Goal: Task Accomplishment & Management: Complete application form

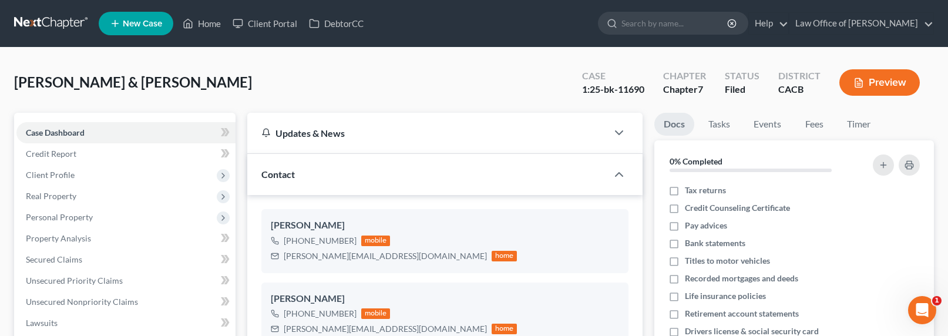
click at [52, 22] on link at bounding box center [51, 23] width 75 height 21
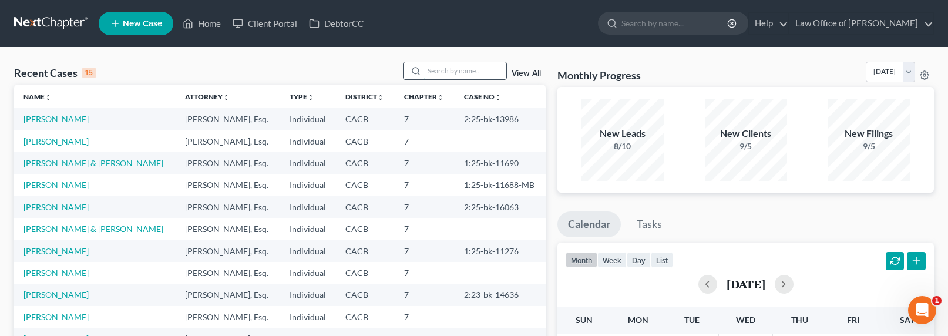
click at [447, 75] on input "search" at bounding box center [465, 70] width 82 height 17
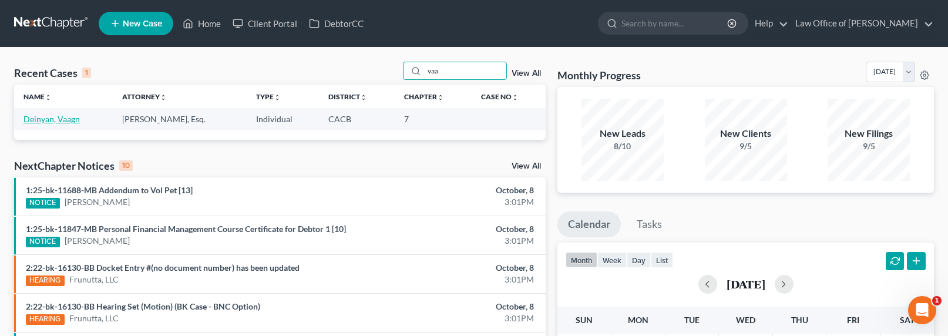
type input "vaa"
click at [51, 122] on link "Deinyan, Vaagn" at bounding box center [51, 119] width 56 height 10
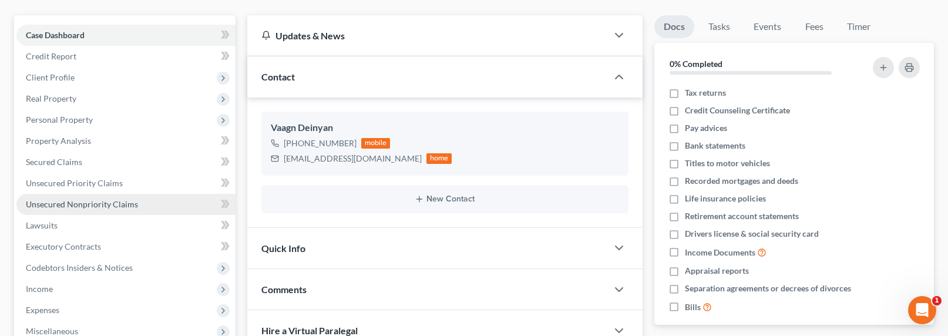
scroll to position [120, 0]
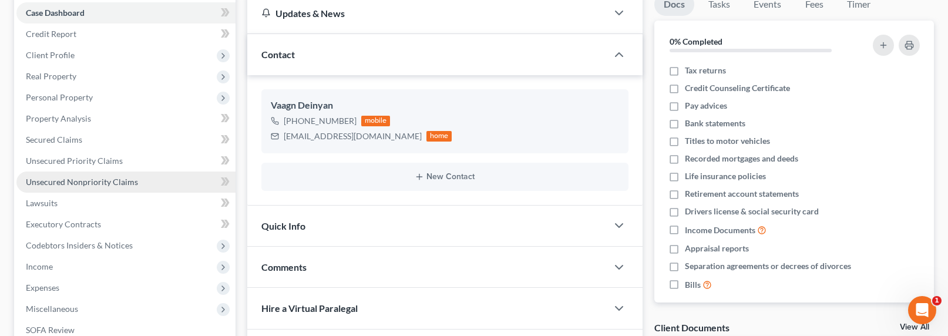
click at [76, 183] on span "Unsecured Nonpriority Claims" at bounding box center [82, 182] width 112 height 10
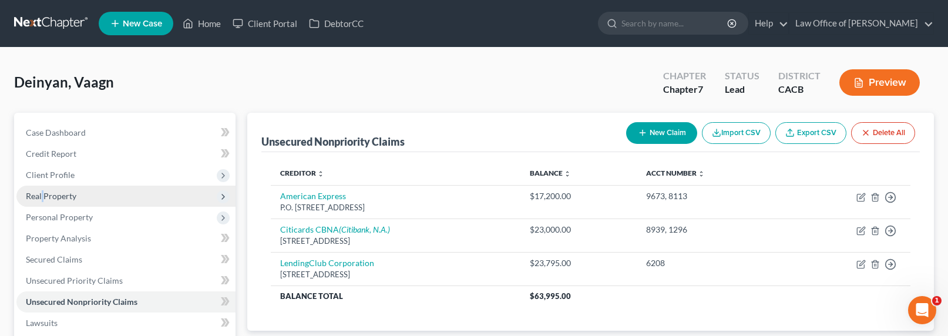
click at [42, 198] on span "Real Property" at bounding box center [51, 196] width 51 height 10
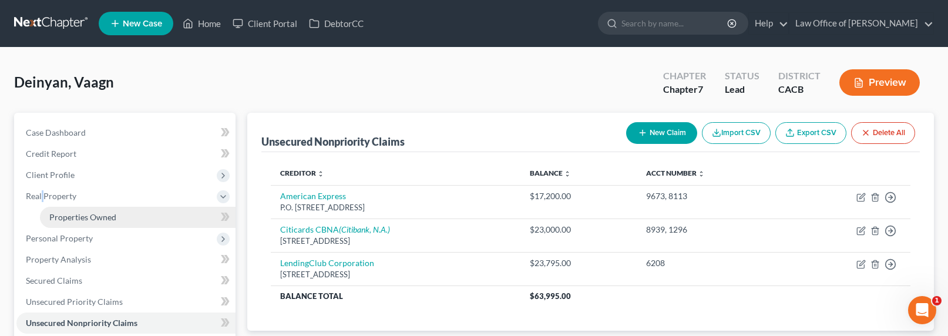
click at [56, 220] on span "Properties Owned" at bounding box center [82, 217] width 67 height 10
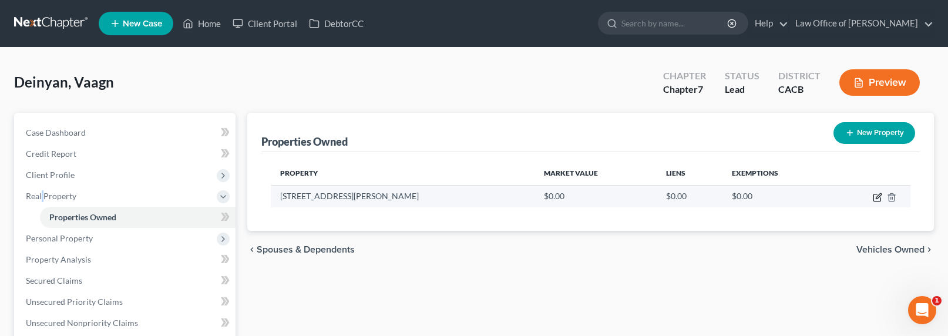
click at [874, 196] on icon "button" at bounding box center [877, 197] width 9 height 9
select select "4"
select select "18"
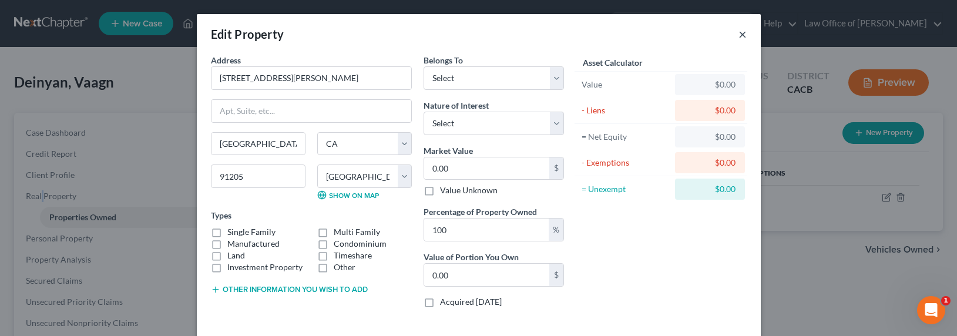
drag, startPoint x: 739, startPoint y: 34, endPoint x: 702, endPoint y: 42, distance: 37.8
click at [739, 35] on button "×" at bounding box center [742, 34] width 8 height 14
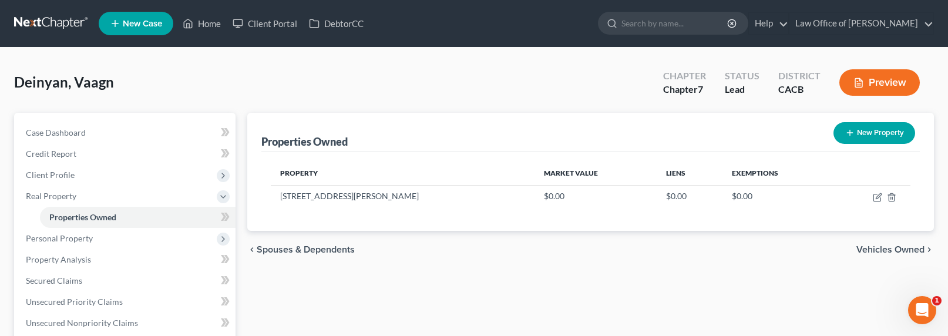
drag, startPoint x: 436, startPoint y: 130, endPoint x: 667, endPoint y: 171, distance: 233.9
click at [437, 130] on div "Properties Owned New Property" at bounding box center [590, 132] width 659 height 39
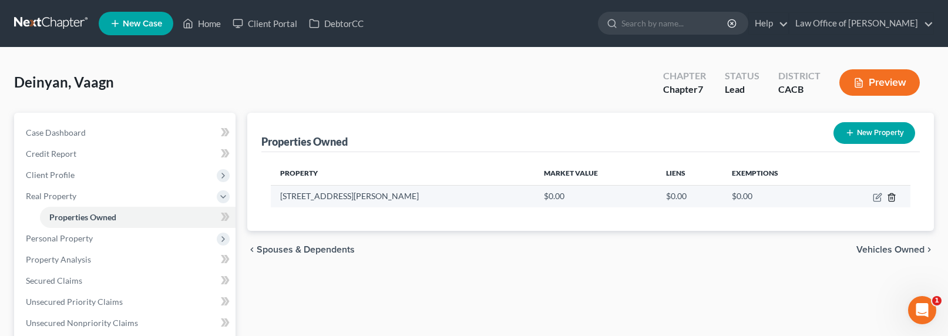
click at [893, 199] on icon "button" at bounding box center [891, 197] width 9 height 9
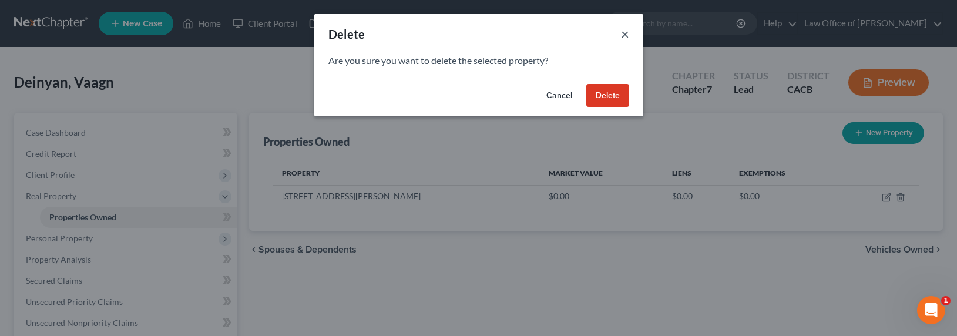
click at [621, 34] on button "×" at bounding box center [625, 34] width 8 height 14
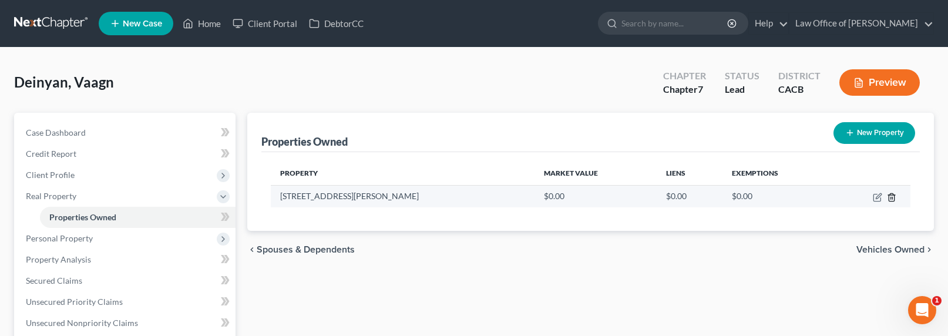
click at [890, 193] on icon "button" at bounding box center [891, 197] width 5 height 8
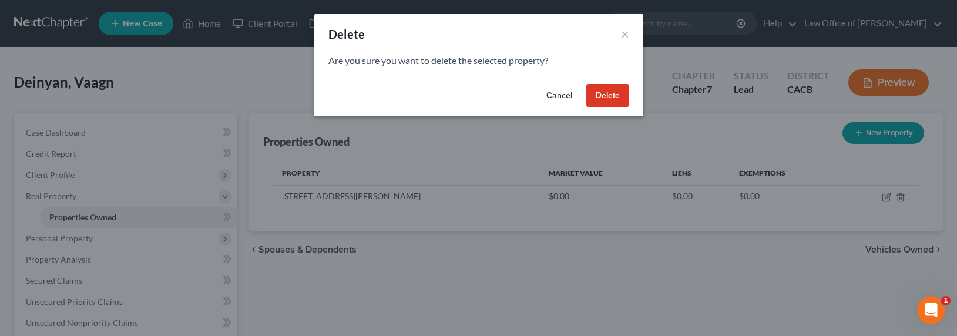
click at [618, 96] on button "Delete" at bounding box center [607, 95] width 43 height 23
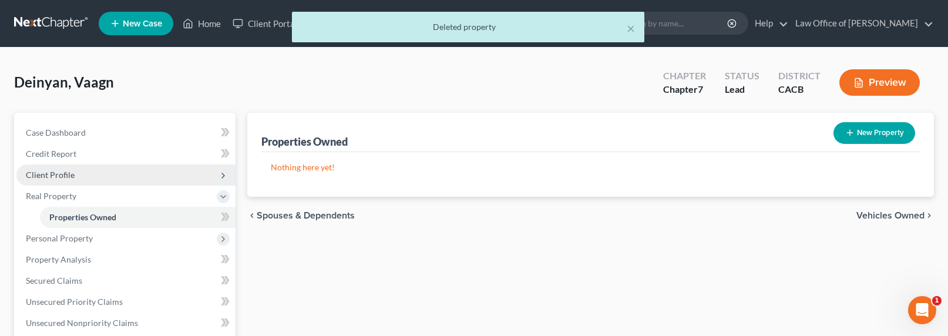
click at [61, 175] on span "Client Profile" at bounding box center [50, 175] width 49 height 10
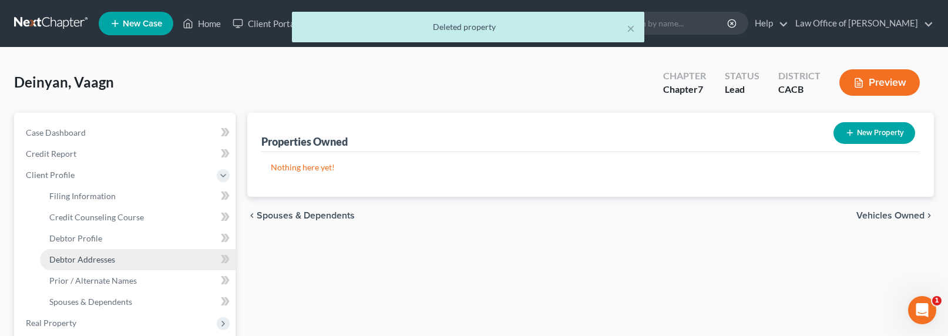
click at [86, 260] on span "Debtor Addresses" at bounding box center [82, 259] width 66 height 10
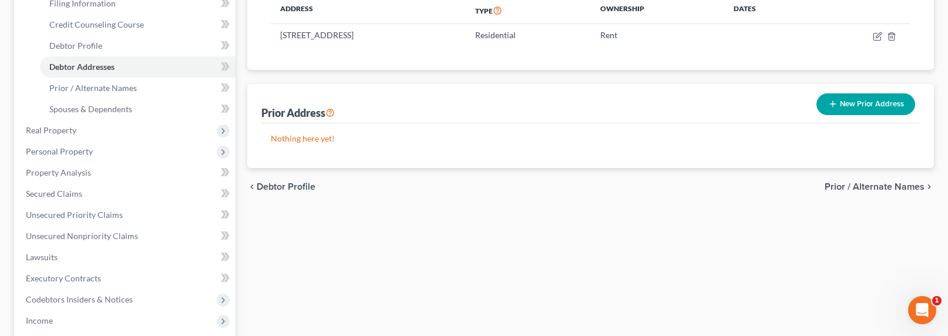
scroll to position [278, 0]
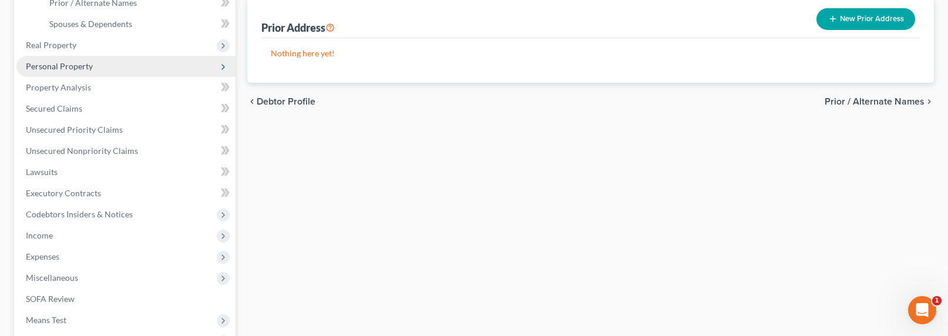
click at [46, 64] on span "Personal Property" at bounding box center [59, 66] width 67 height 10
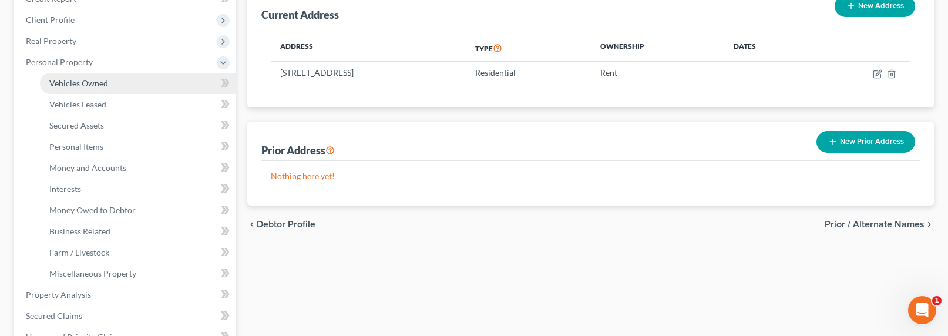
click at [92, 86] on span "Vehicles Owned" at bounding box center [78, 83] width 59 height 10
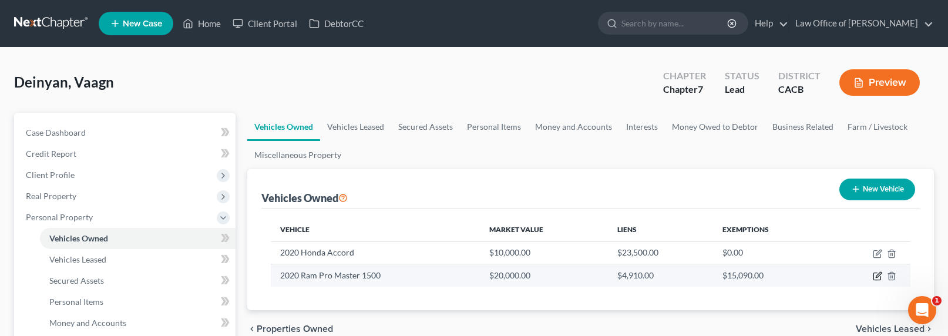
click at [879, 276] on icon "button" at bounding box center [877, 275] width 9 height 9
select select "0"
select select "6"
select select "2"
select select "0"
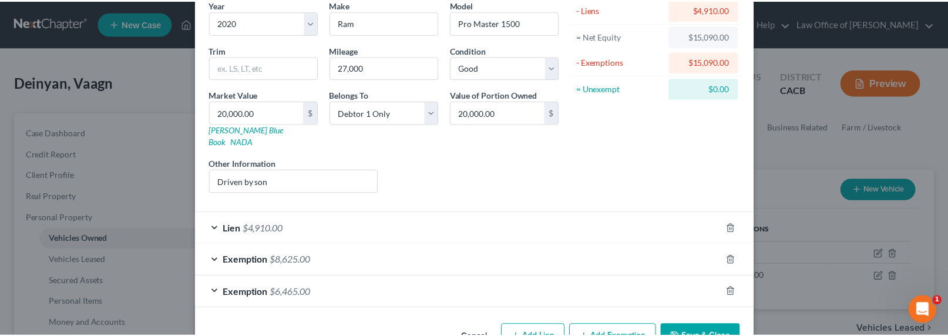
scroll to position [125, 0]
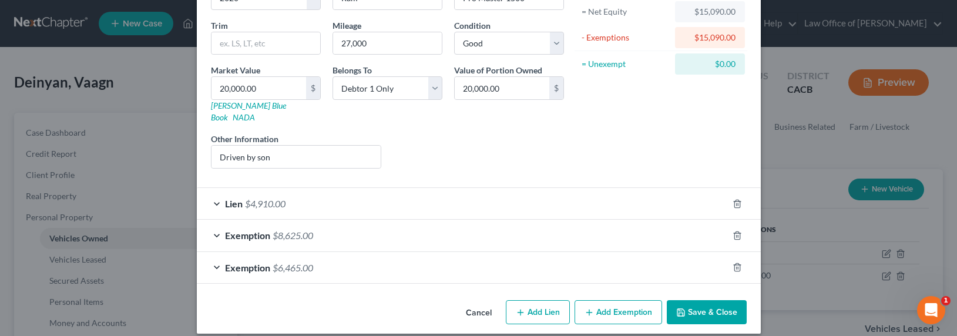
click at [725, 300] on button "Save & Close" at bounding box center [707, 312] width 80 height 25
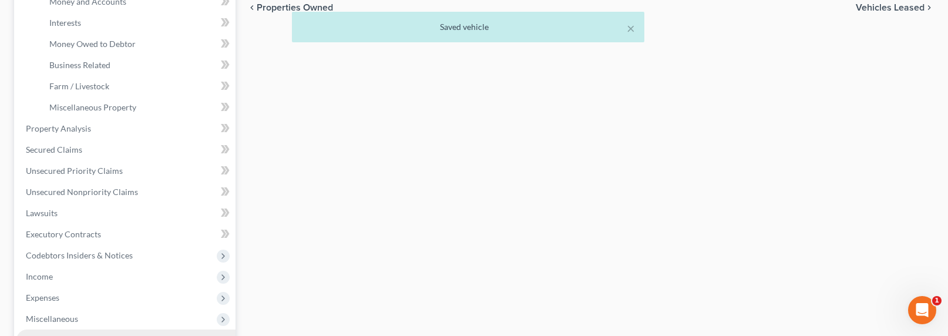
scroll to position [419, 0]
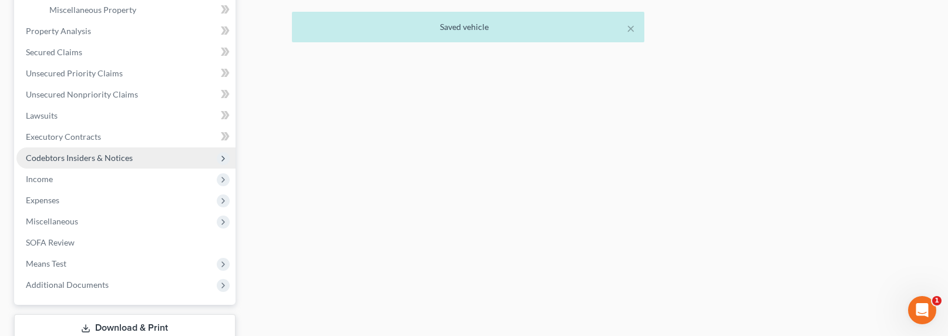
click at [70, 159] on span "Codebtors Insiders & Notices" at bounding box center [79, 158] width 107 height 10
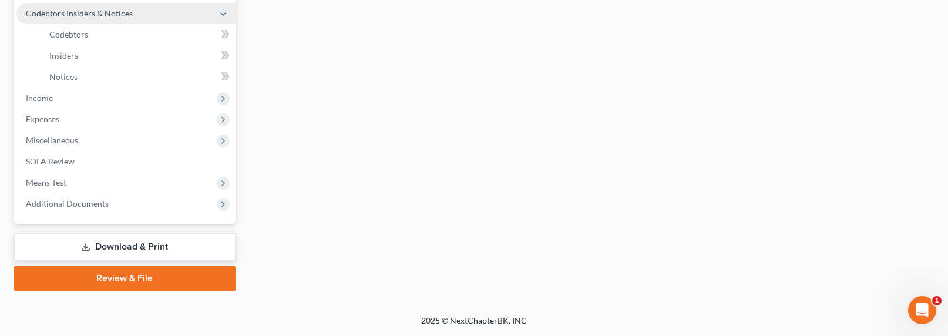
scroll to position [351, 0]
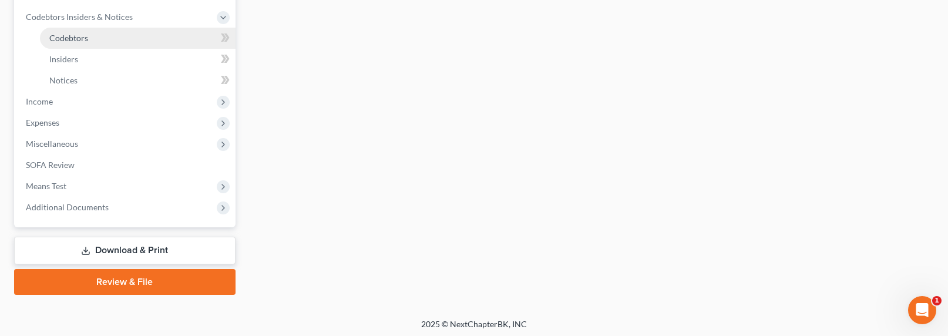
click at [71, 33] on span "Codebtors" at bounding box center [68, 38] width 39 height 10
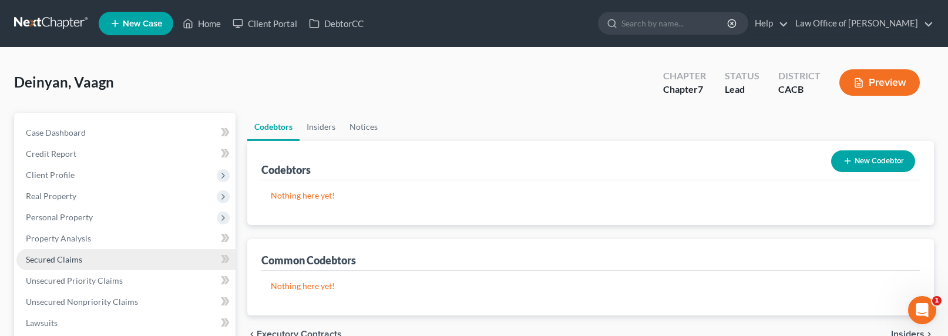
click at [39, 263] on span "Secured Claims" at bounding box center [54, 259] width 56 height 10
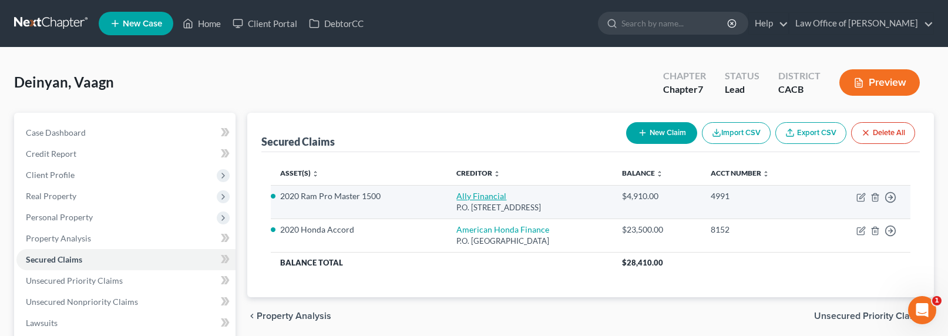
click at [462, 199] on link "Ally Financial" at bounding box center [481, 196] width 50 height 10
select select "24"
select select "2"
select select "0"
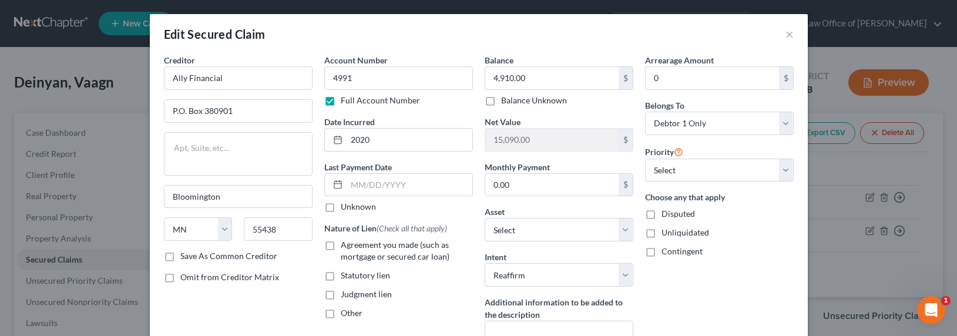
click at [366, 244] on span "Agreement you made (such as mortgage or secured car loan)" at bounding box center [395, 251] width 109 height 22
click at [353, 244] on input "Agreement you made (such as mortgage or secured car loan)" at bounding box center [349, 243] width 8 height 8
checkbox input "true"
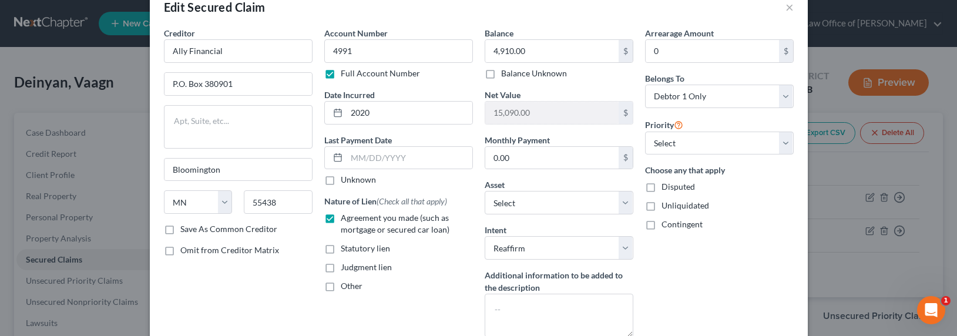
scroll to position [28, 0]
click at [527, 302] on textarea at bounding box center [559, 313] width 149 height 43
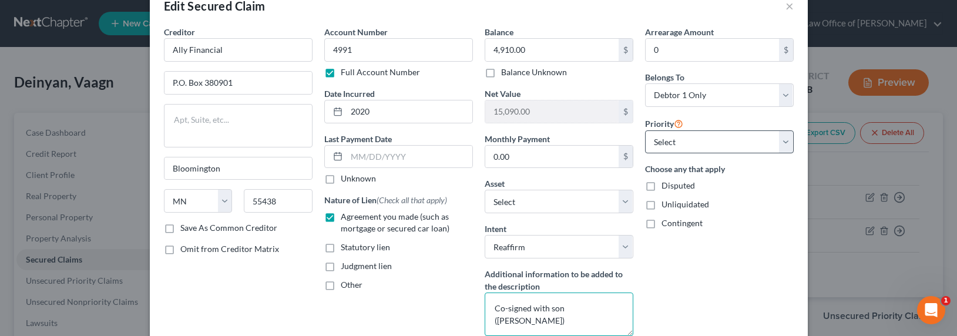
type textarea "Co-signed with son ([PERSON_NAME])"
click at [706, 144] on select "Select 1st 2nd 3rd 4th 5th 6th 7th 8th 9th 10th 11th 12th 13th 14th 15th 16th 1…" at bounding box center [719, 141] width 149 height 23
select select "0"
click at [645, 130] on select "Select 1st 2nd 3rd 4th 5th 6th 7th 8th 9th 10th 11th 12th 13th 14th 15th 16th 1…" at bounding box center [719, 141] width 149 height 23
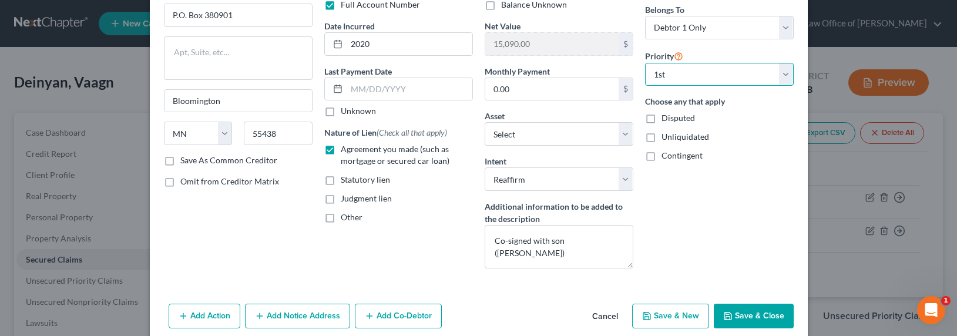
scroll to position [145, 0]
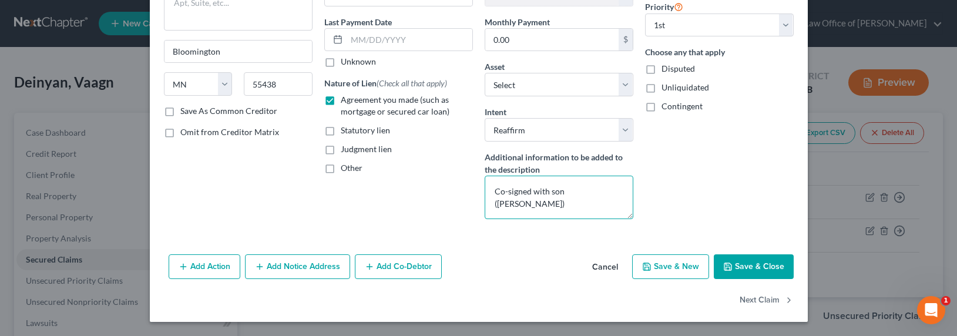
click at [563, 203] on textarea "Co-signed with son ([PERSON_NAME])" at bounding box center [559, 197] width 149 height 43
drag, startPoint x: 563, startPoint y: 191, endPoint x: 519, endPoint y: 203, distance: 46.2
click at [519, 203] on textarea "Co-signed with son ([PERSON_NAME]) and paid by son." at bounding box center [559, 197] width 149 height 43
type textarea "Co-signed with son ([PERSON_NAME]) and paid by son."
click at [398, 260] on button "Add Co-Debtor" at bounding box center [398, 266] width 87 height 25
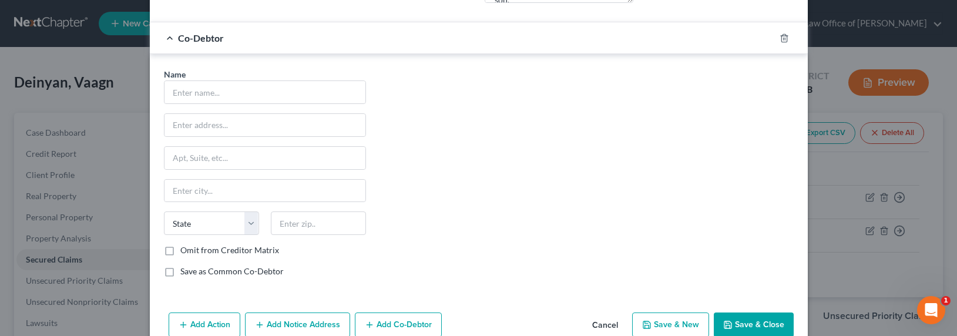
scroll to position [418, 0]
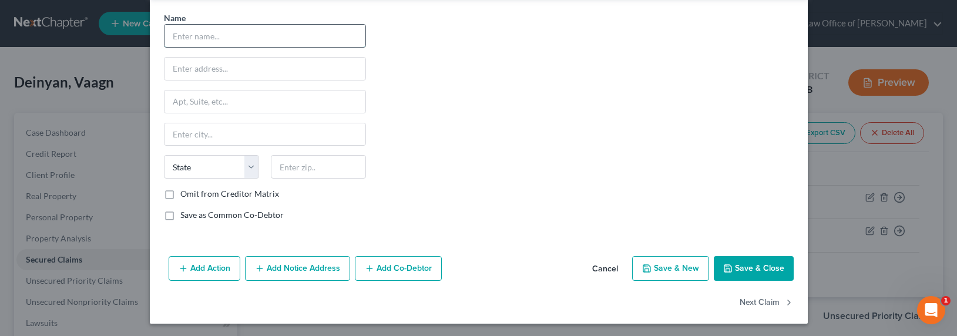
click at [251, 31] on input "text" at bounding box center [264, 36] width 201 height 22
paste input "[PERSON_NAME]"
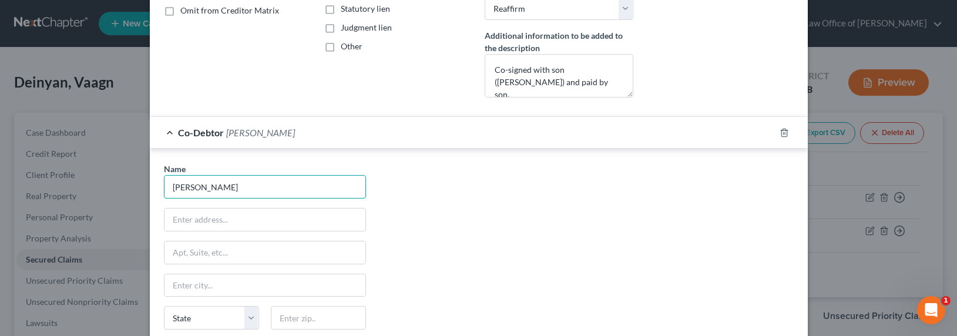
scroll to position [409, 0]
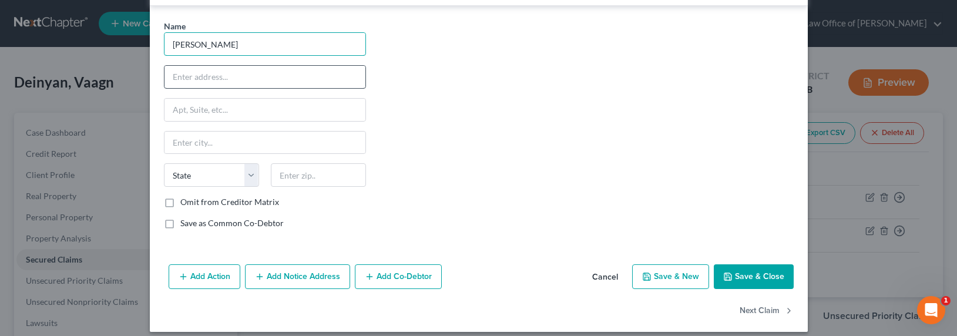
type input "[PERSON_NAME]"
click at [189, 81] on input "text" at bounding box center [264, 77] width 201 height 22
drag, startPoint x: 181, startPoint y: 83, endPoint x: 152, endPoint y: 76, distance: 30.1
click at [150, 78] on div "Name * [PERSON_NAME] Deinyan 328 W. [GEOGRAPHIC_DATA] [US_STATE] AK AR AZ CA CO…" at bounding box center [479, 127] width 658 height 242
click at [174, 72] on input "[STREET_ADDRESS]" at bounding box center [264, 77] width 201 height 22
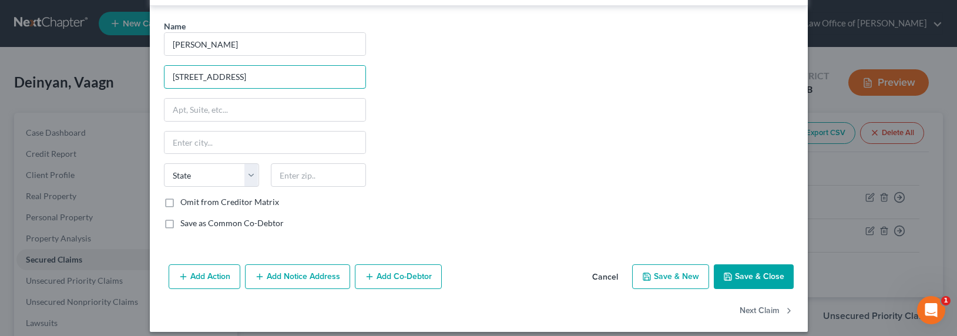
drag, startPoint x: 181, startPoint y: 75, endPoint x: 144, endPoint y: 76, distance: 36.5
click at [144, 76] on div "Edit Secured Claim × Creditor * Ally Financial P.O. Box 380901 [GEOGRAPHIC_DATA…" at bounding box center [478, 168] width 957 height 336
click at [284, 74] on input "[STREET_ADDRESS]" at bounding box center [264, 77] width 201 height 22
type input "[STREET_ADDRESS]"
type input "91203"
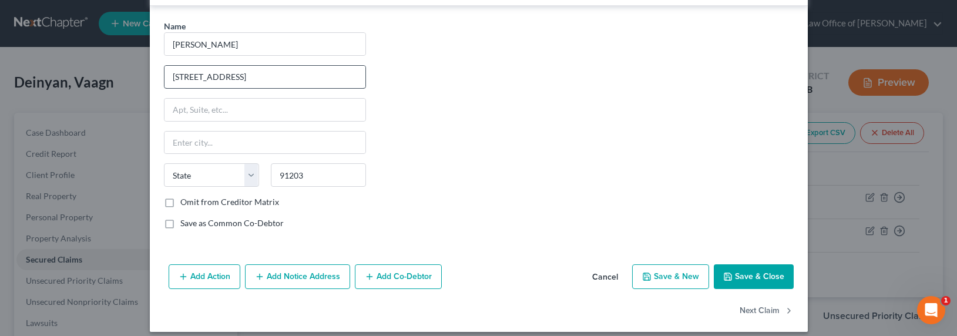
type input "[GEOGRAPHIC_DATA]"
select select "4"
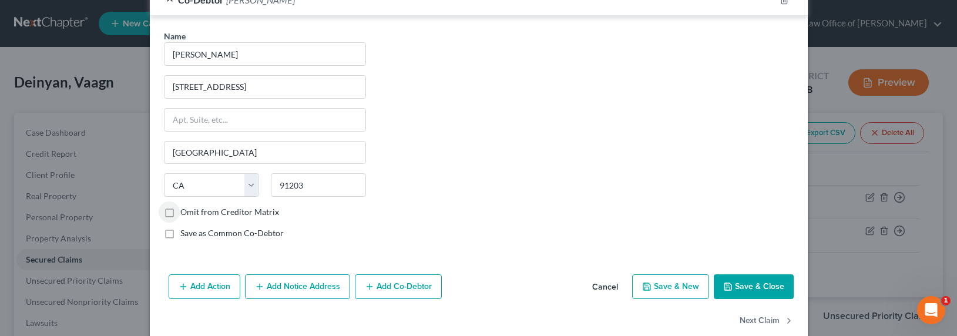
scroll to position [413, 0]
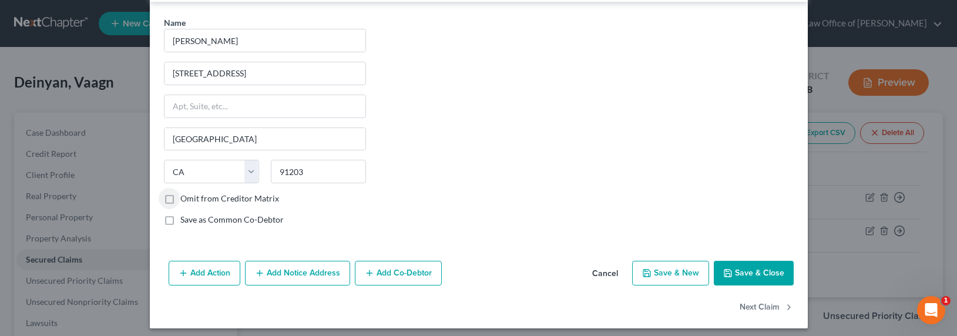
click at [238, 196] on label "Omit from Creditor Matrix" at bounding box center [229, 199] width 99 height 12
click at [193, 196] on input "Omit from Creditor Matrix" at bounding box center [189, 197] width 8 height 8
checkbox input "true"
click at [786, 272] on button "Save & Close" at bounding box center [754, 273] width 80 height 25
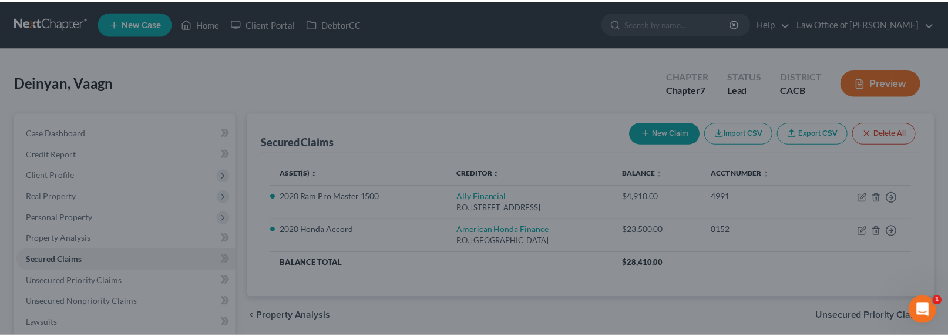
scroll to position [0, 0]
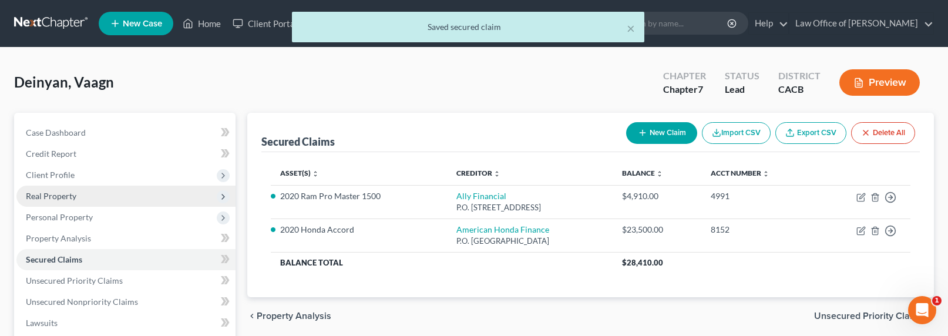
click at [46, 197] on span "Real Property" at bounding box center [51, 196] width 51 height 10
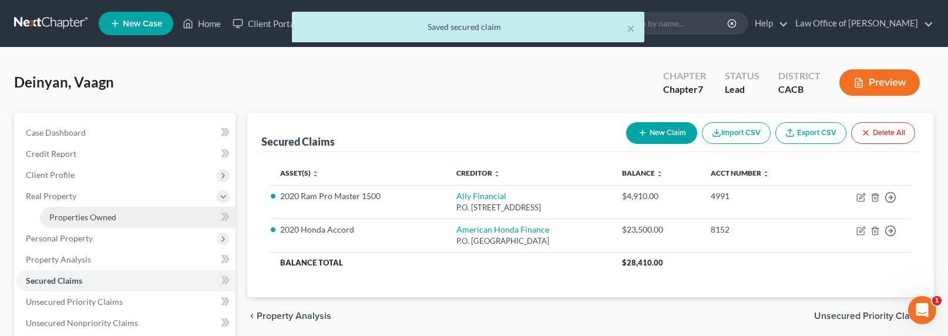
click at [71, 220] on span "Properties Owned" at bounding box center [82, 217] width 67 height 10
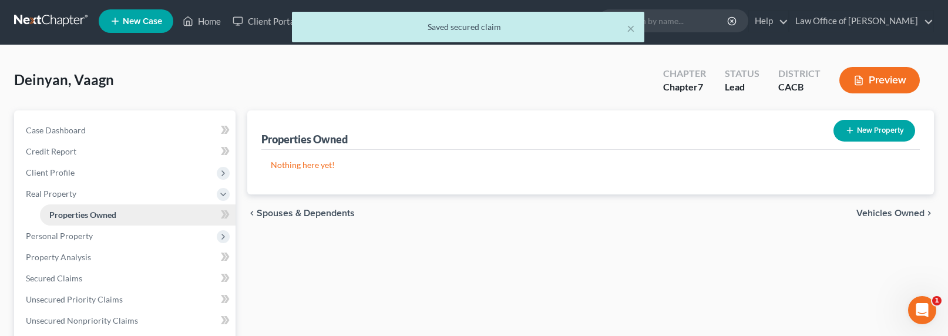
scroll to position [5, 0]
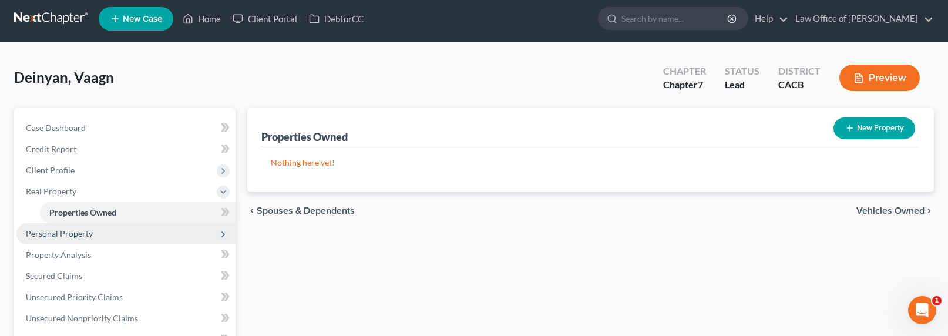
click at [57, 232] on span "Personal Property" at bounding box center [59, 233] width 67 height 10
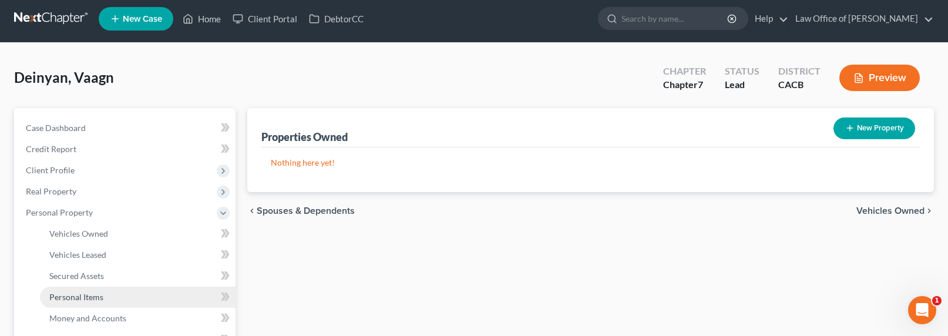
click at [77, 297] on span "Personal Items" at bounding box center [76, 297] width 54 height 10
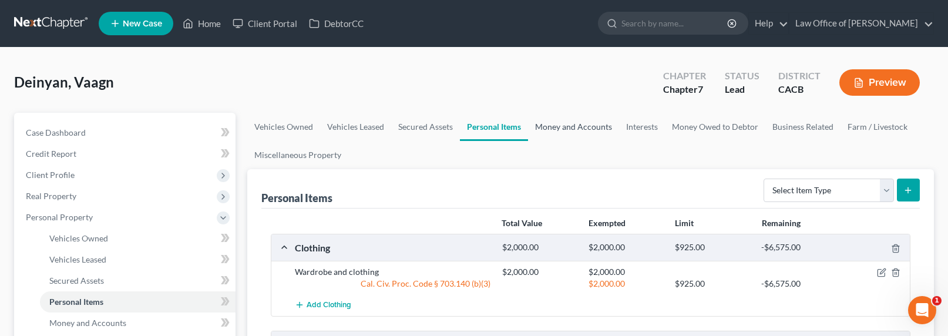
click at [591, 127] on link "Money and Accounts" at bounding box center [573, 127] width 91 height 28
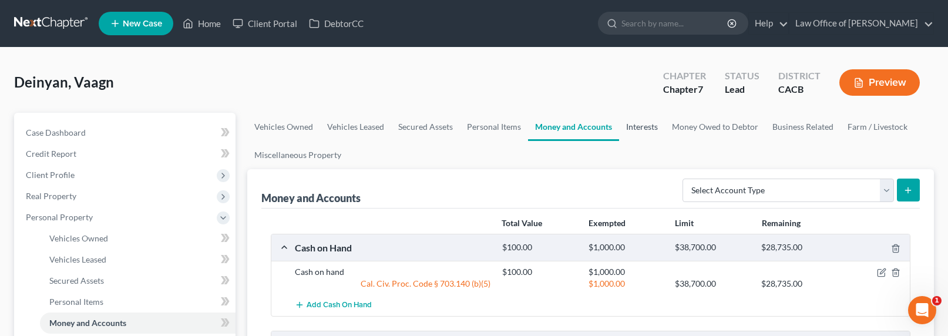
click at [640, 123] on link "Interests" at bounding box center [642, 127] width 46 height 28
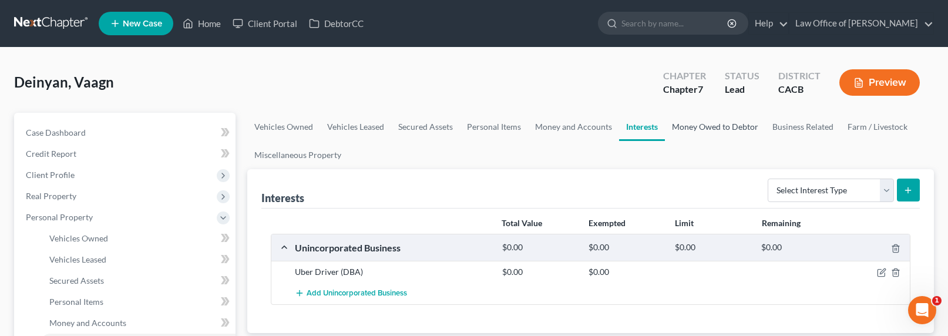
click at [715, 126] on link "Money Owed to Debtor" at bounding box center [715, 127] width 100 height 28
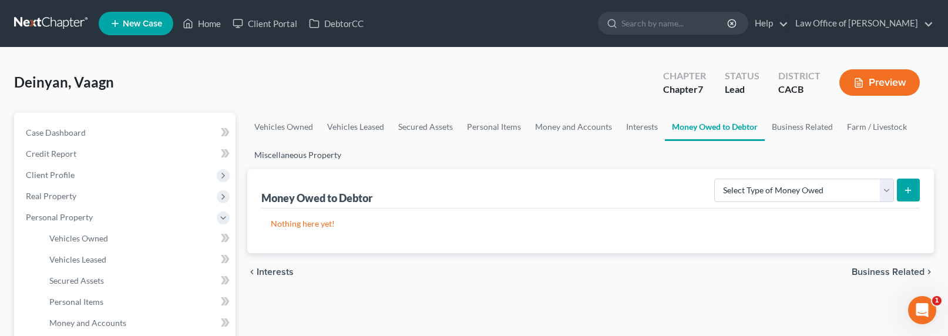
click at [281, 161] on link "Miscellaneous Property" at bounding box center [297, 155] width 101 height 28
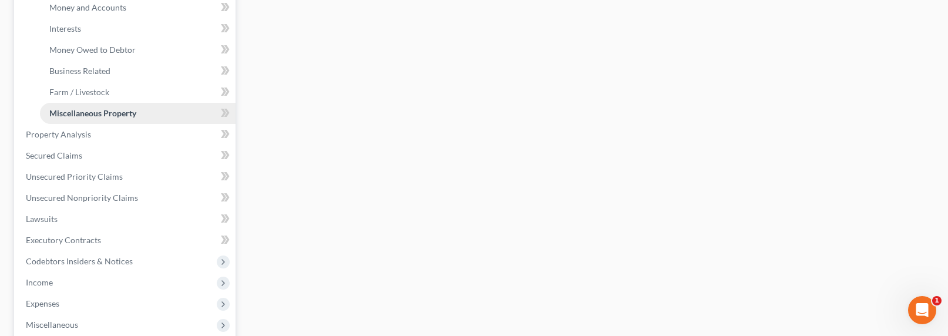
scroll to position [63, 0]
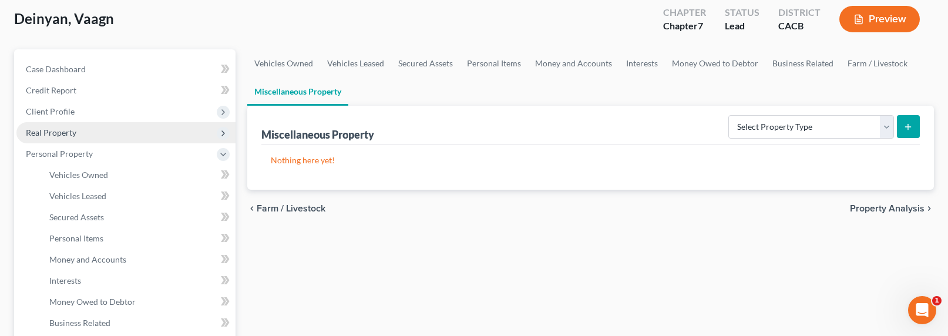
click at [43, 133] on span "Real Property" at bounding box center [51, 132] width 51 height 10
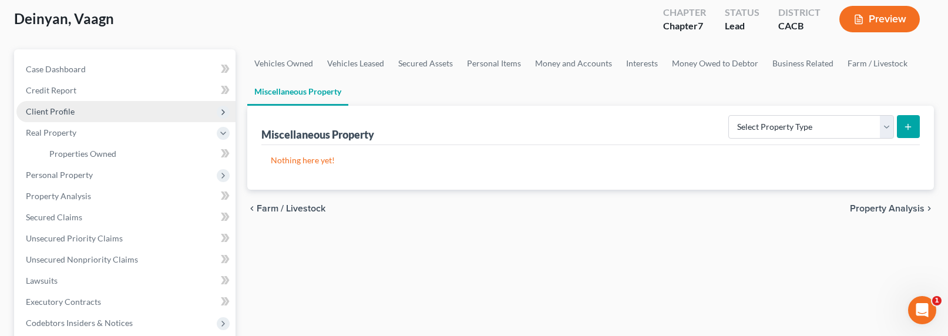
click at [49, 112] on span "Client Profile" at bounding box center [50, 111] width 49 height 10
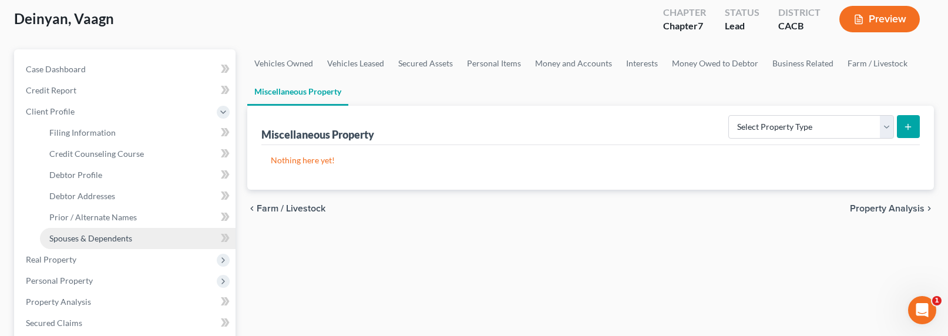
click at [97, 238] on span "Spouses & Dependents" at bounding box center [90, 238] width 83 height 10
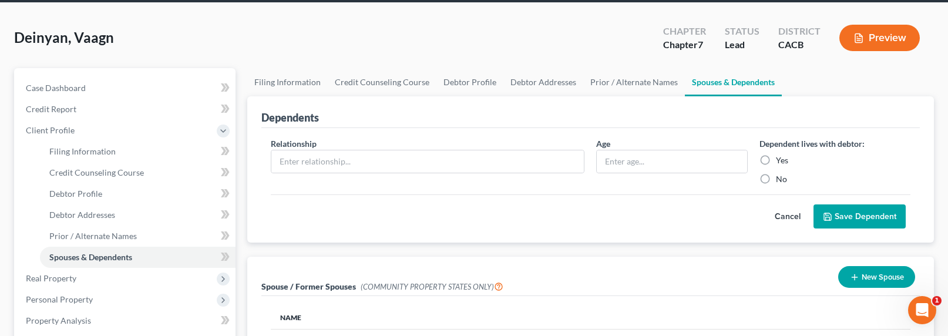
scroll to position [100, 0]
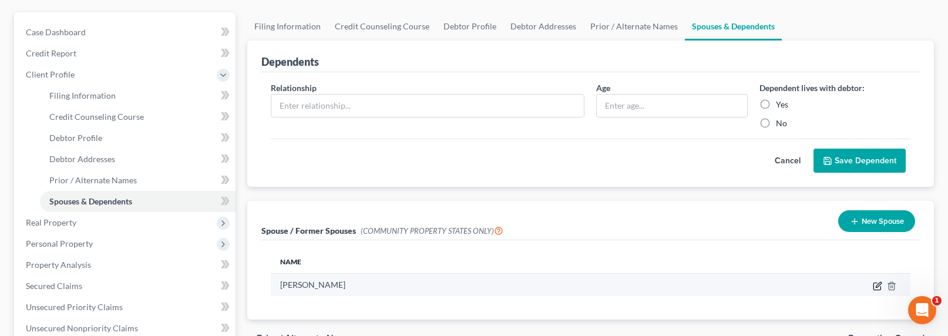
click at [879, 284] on icon "button" at bounding box center [878, 284] width 5 height 5
select select "1"
select select "4"
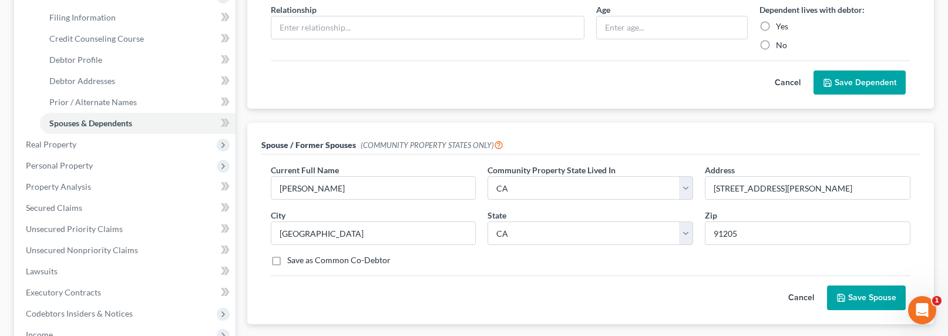
scroll to position [223, 0]
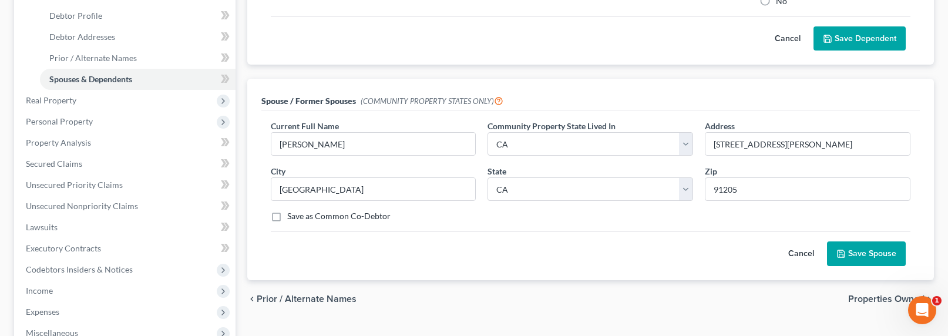
click at [836, 160] on div "Current Full Name * [PERSON_NAME] Community Property State Lived In * Select AZ…" at bounding box center [591, 176] width 652 height 112
drag, startPoint x: 825, startPoint y: 146, endPoint x: 677, endPoint y: 134, distance: 148.4
click at [677, 134] on div "Current Full Name * [PERSON_NAME] Community Property State Lived In * Select AZ…" at bounding box center [591, 176] width 652 height 112
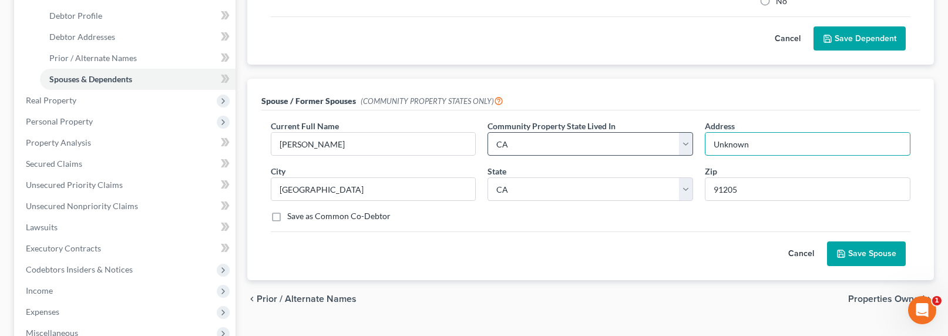
type input "Unknown"
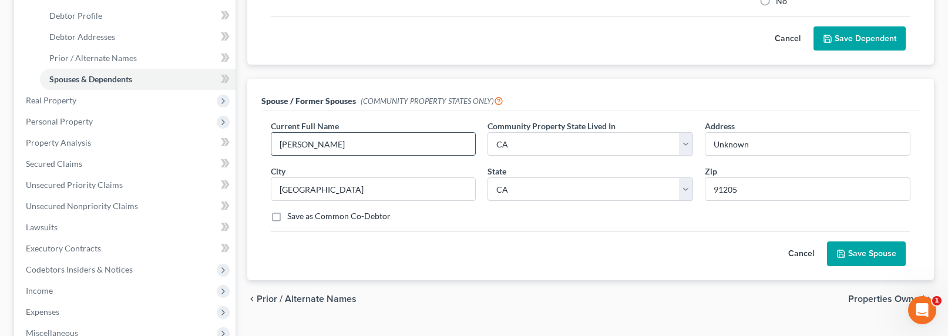
click at [341, 143] on input "[PERSON_NAME]" at bounding box center [373, 144] width 204 height 22
click at [391, 138] on input "[PERSON_NAME]" at bounding box center [373, 144] width 204 height 22
type input "[PERSON_NAME] (Divorced)"
drag, startPoint x: 870, startPoint y: 253, endPoint x: 813, endPoint y: 253, distance: 57.0
click at [870, 253] on button "Save Spouse" at bounding box center [866, 253] width 79 height 25
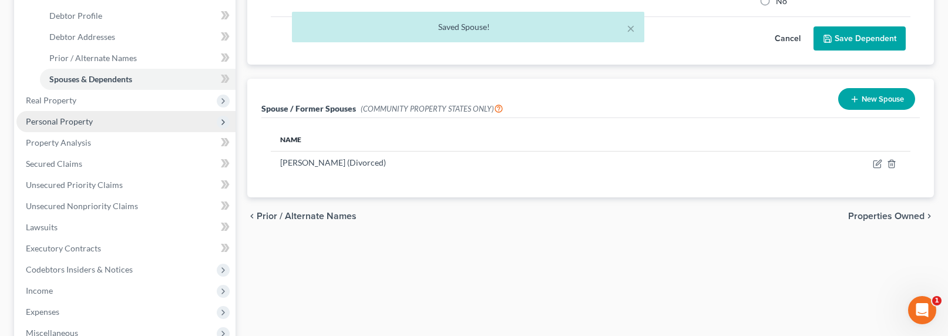
click at [61, 120] on span "Personal Property" at bounding box center [59, 121] width 67 height 10
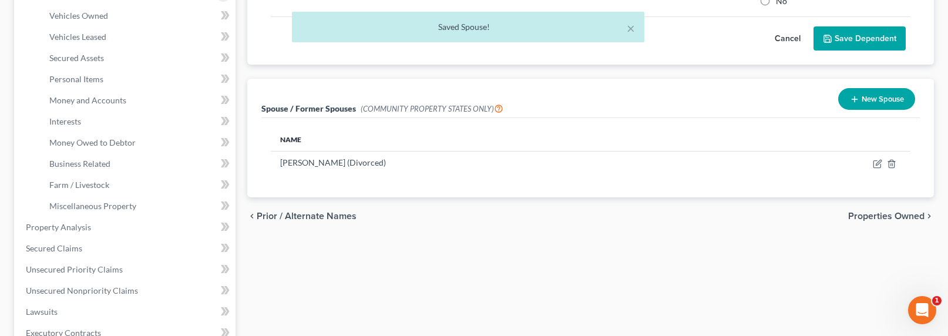
click at [74, 17] on div "× Saved Spouse!" at bounding box center [468, 30] width 948 height 36
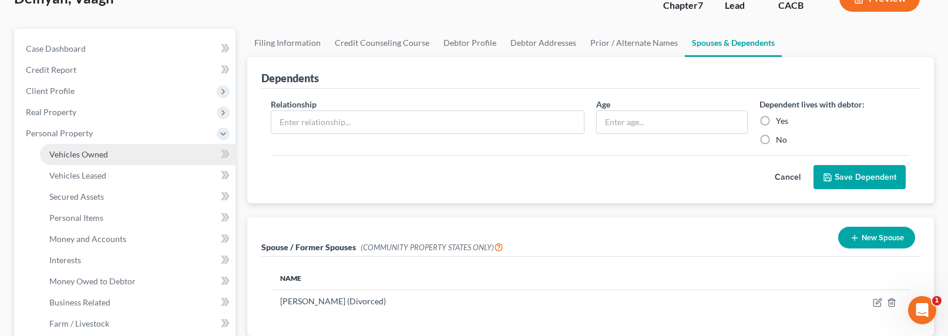
scroll to position [110, 0]
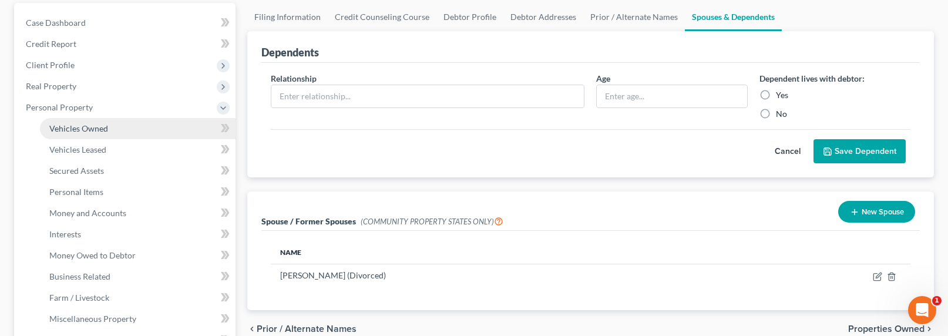
click at [72, 125] on span "Vehicles Owned" at bounding box center [78, 128] width 59 height 10
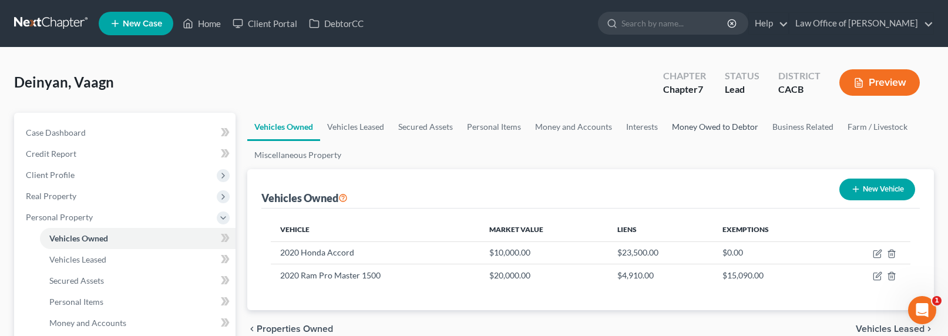
click at [705, 126] on link "Money Owed to Debtor" at bounding box center [715, 127] width 100 height 28
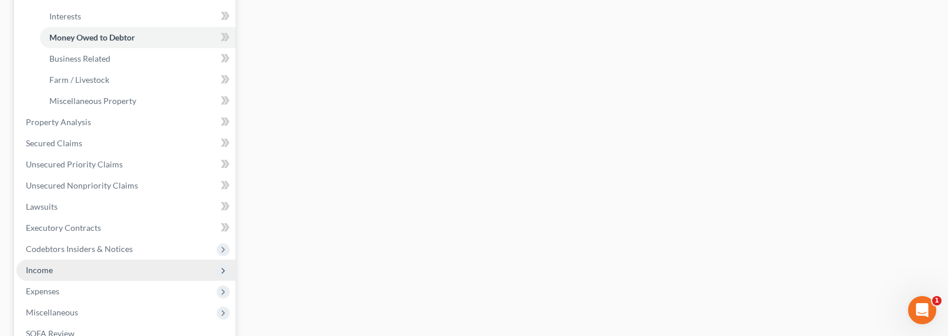
scroll to position [383, 0]
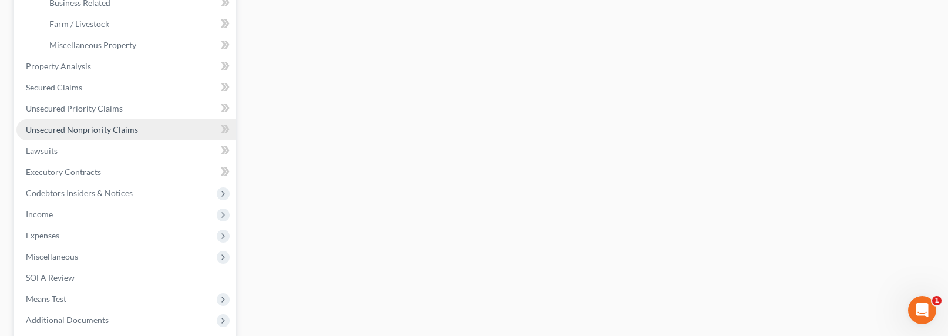
click at [70, 125] on span "Unsecured Nonpriority Claims" at bounding box center [82, 130] width 112 height 10
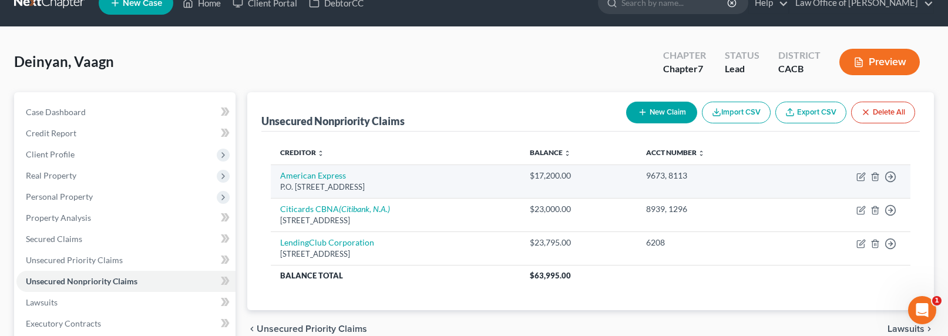
scroll to position [23, 0]
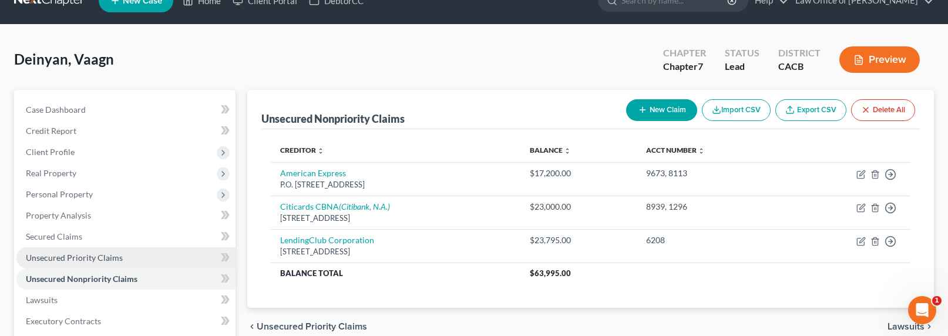
click at [58, 256] on span "Unsecured Priority Claims" at bounding box center [74, 258] width 97 height 10
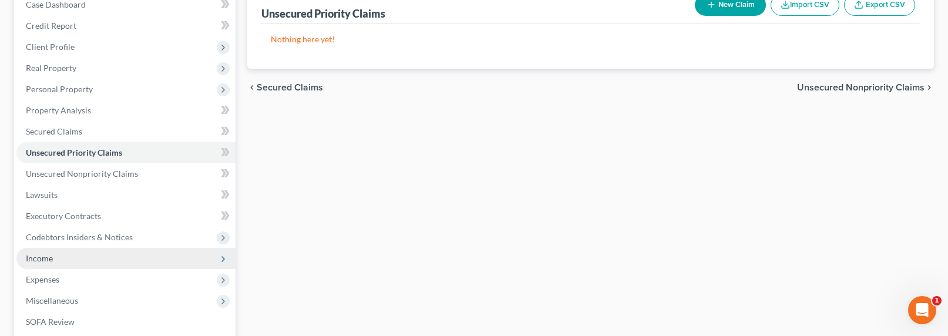
scroll to position [152, 0]
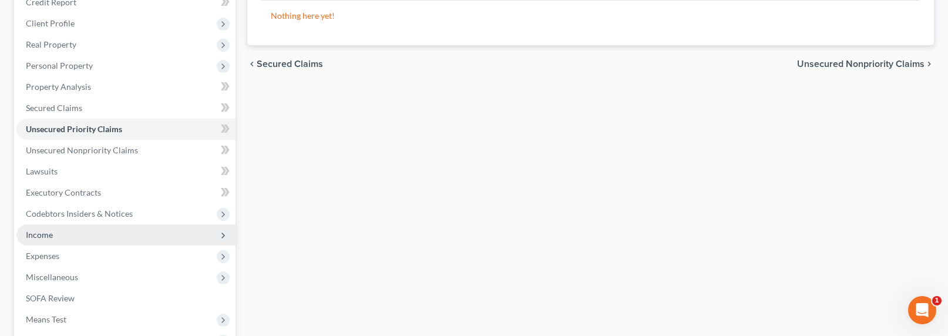
click at [41, 235] on span "Income" at bounding box center [39, 235] width 27 height 10
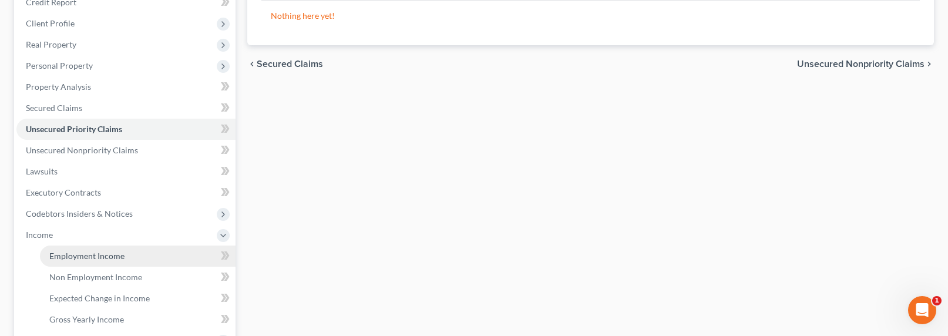
click at [68, 253] on span "Employment Income" at bounding box center [86, 256] width 75 height 10
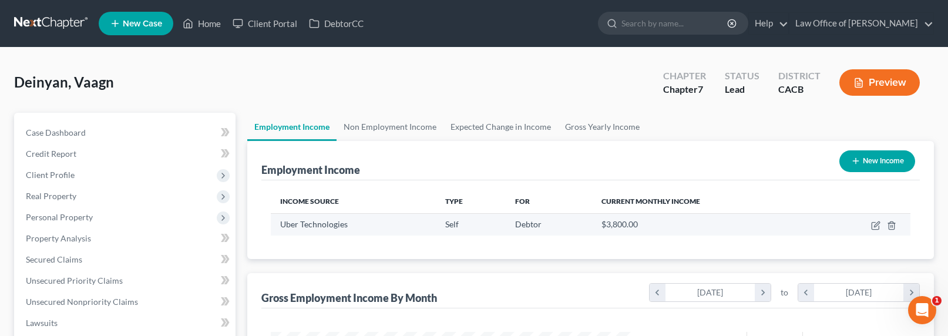
scroll to position [210, 387]
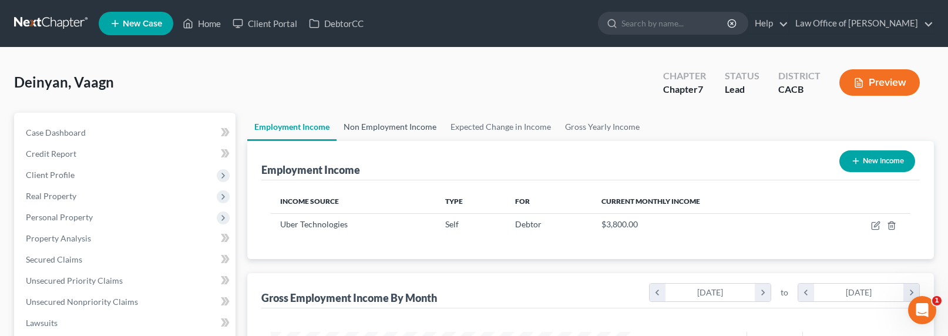
click at [368, 125] on link "Non Employment Income" at bounding box center [390, 127] width 107 height 28
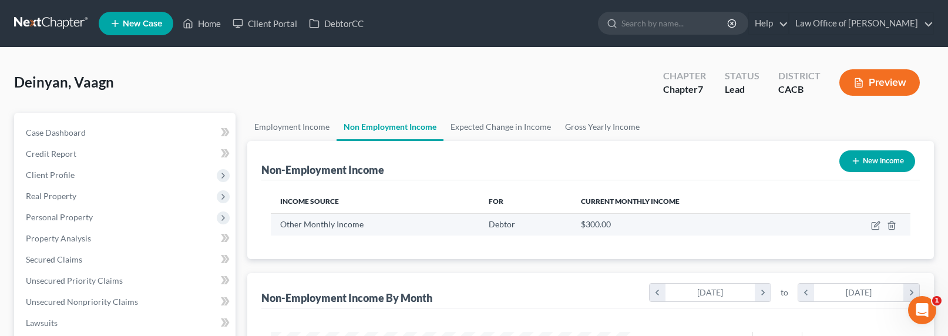
scroll to position [210, 387]
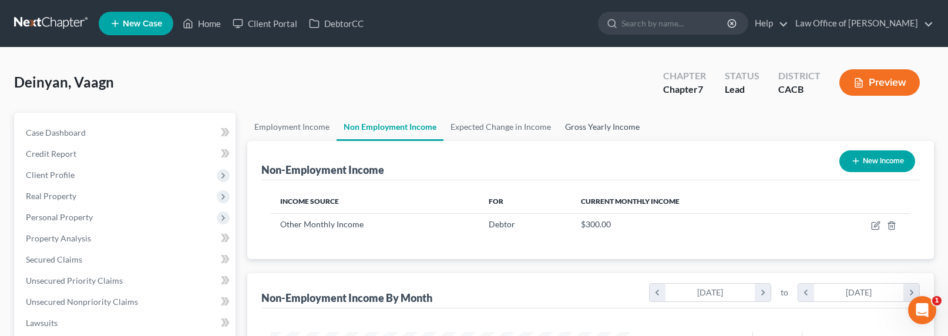
click at [615, 125] on link "Gross Yearly Income" at bounding box center [602, 127] width 89 height 28
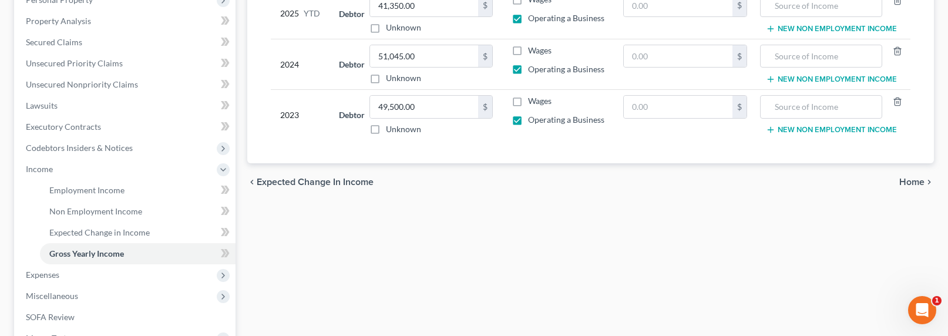
scroll to position [372, 0]
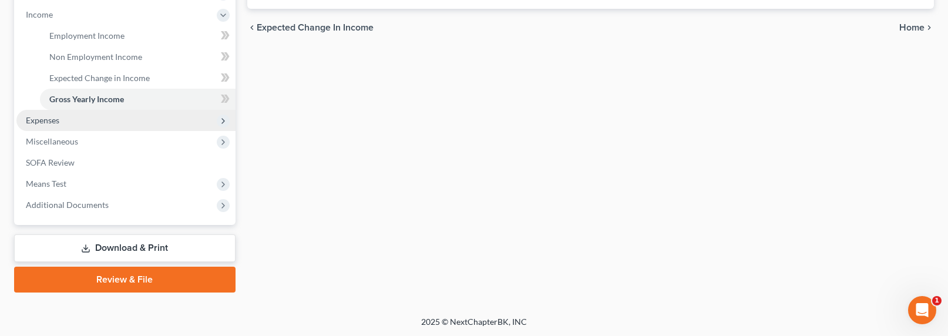
click at [52, 115] on span "Expenses" at bounding box center [42, 120] width 33 height 10
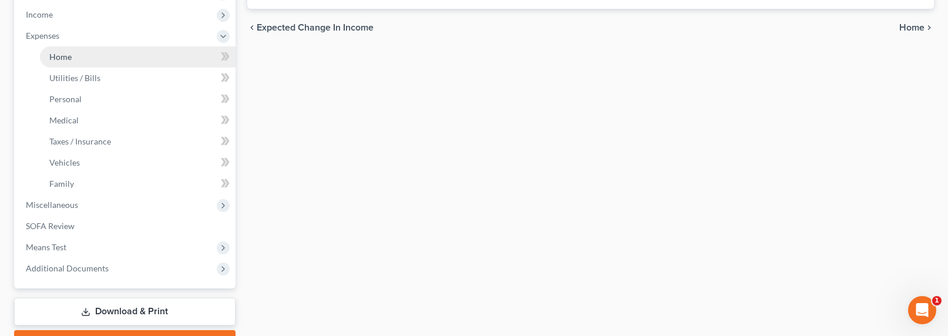
click at [57, 59] on span "Home" at bounding box center [60, 57] width 22 height 10
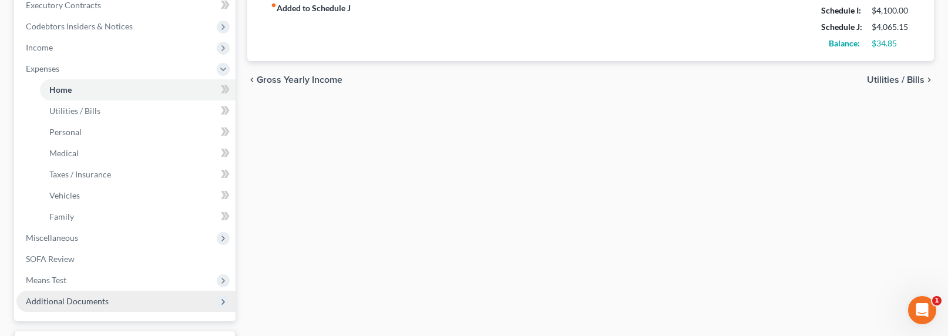
scroll to position [392, 0]
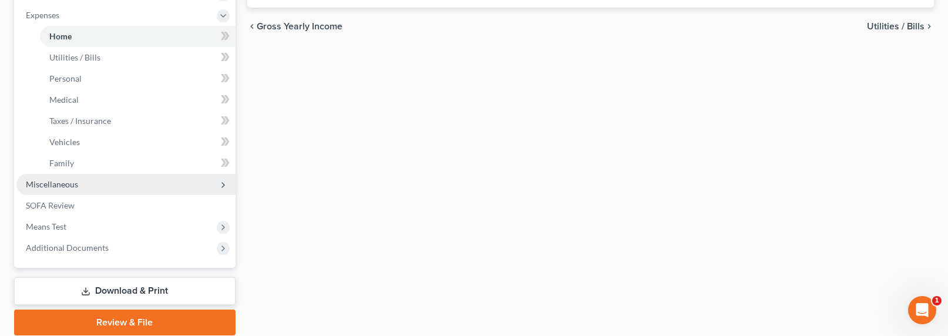
click at [31, 181] on span "Miscellaneous" at bounding box center [52, 184] width 52 height 10
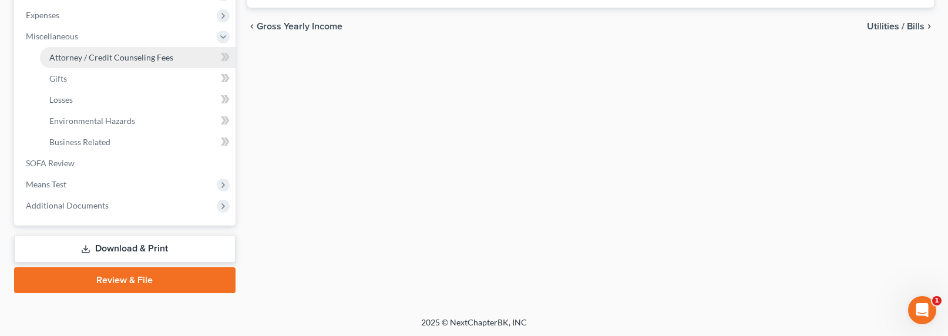
click at [82, 59] on span "Attorney / Credit Counseling Fees" at bounding box center [111, 57] width 124 height 10
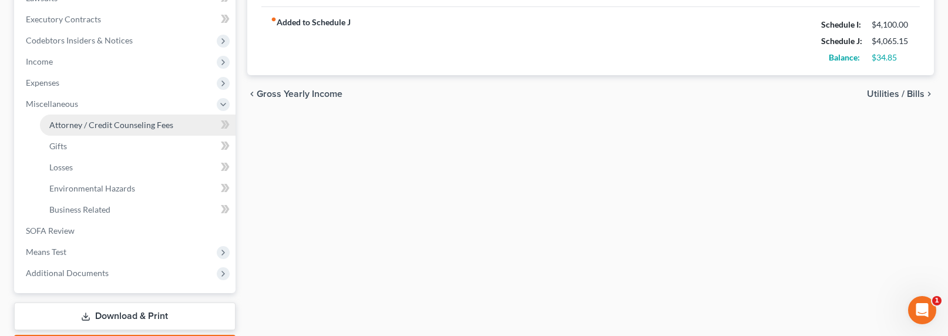
select select "0"
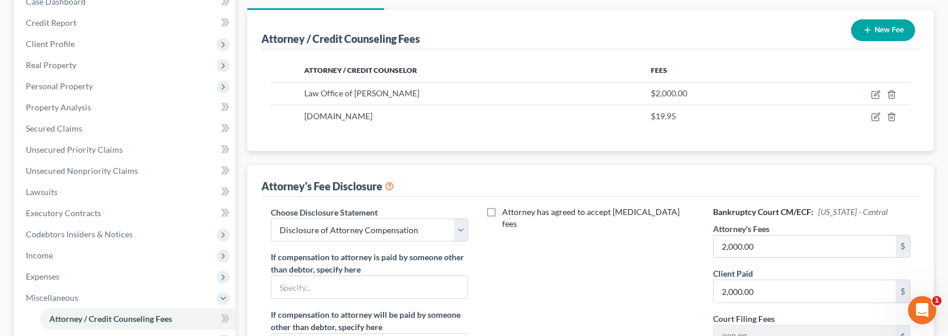
scroll to position [132, 0]
click at [420, 290] on input "text" at bounding box center [369, 286] width 197 height 22
type input "Son"
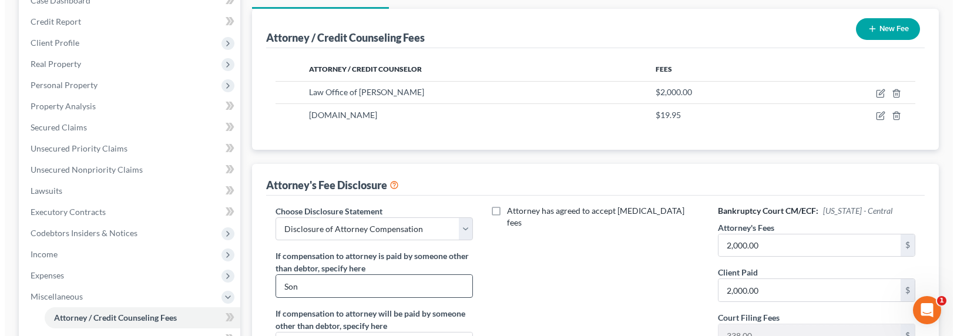
scroll to position [150, 0]
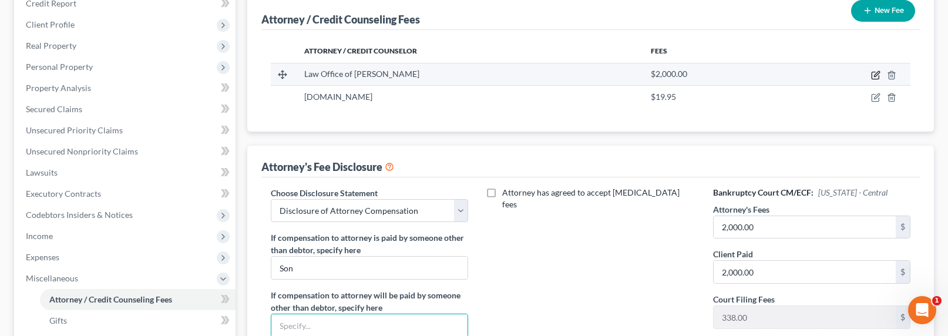
click at [878, 74] on icon "button" at bounding box center [875, 74] width 9 height 9
select select "4"
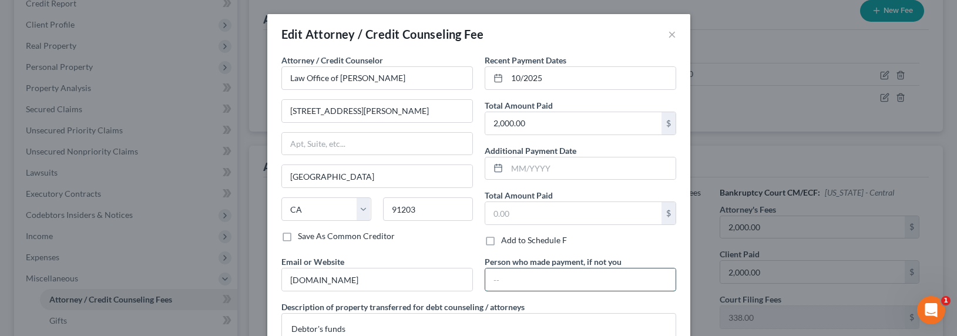
click at [537, 281] on input "text" at bounding box center [580, 279] width 190 height 22
type input "Son"
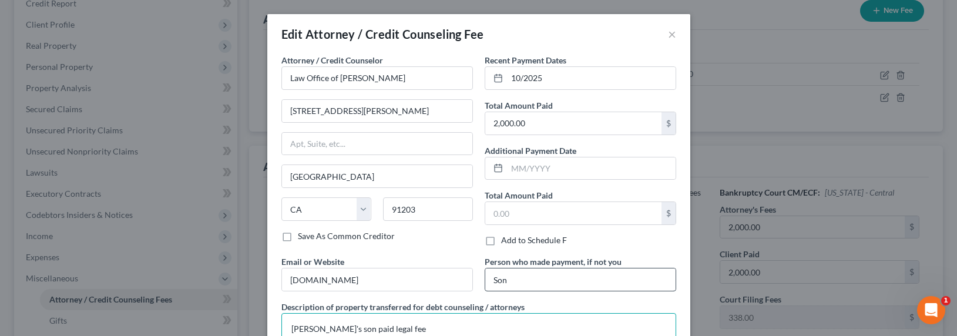
type textarea "[PERSON_NAME]'s son paid legal fee"
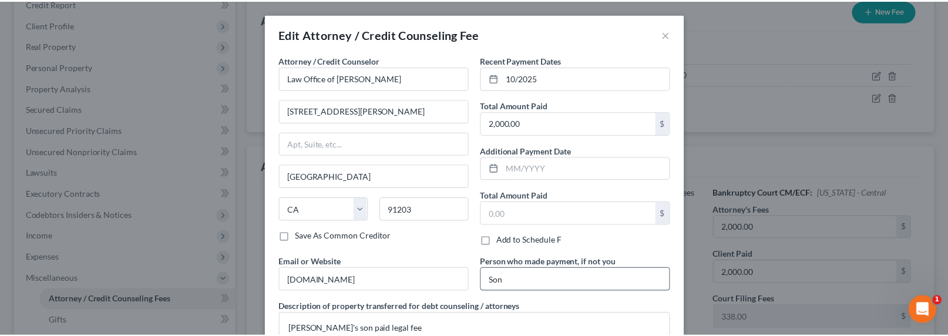
scroll to position [94, 0]
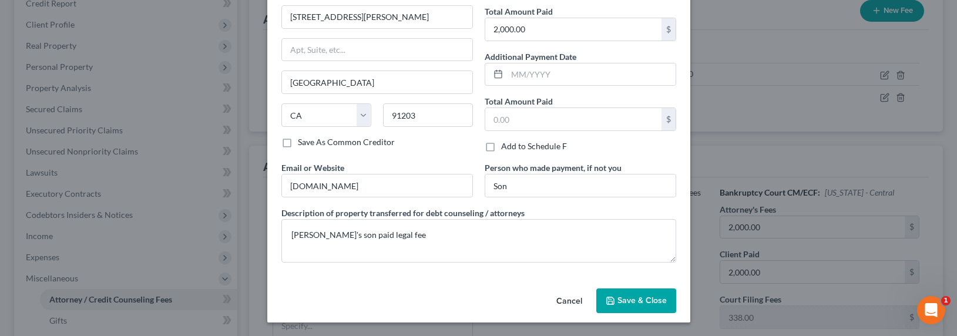
click at [640, 304] on span "Save & Close" at bounding box center [641, 300] width 49 height 10
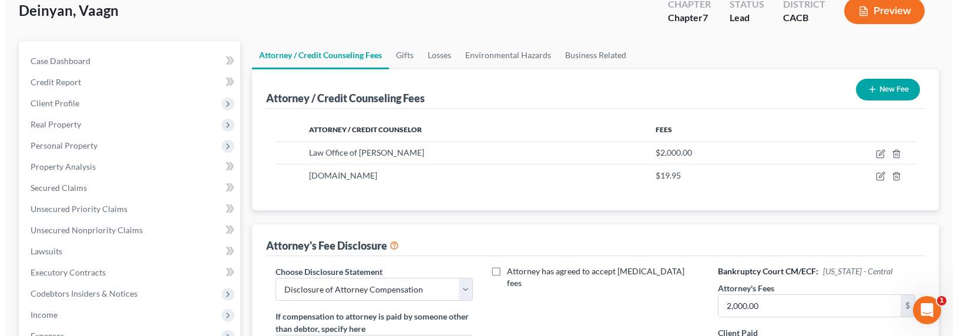
scroll to position [0, 0]
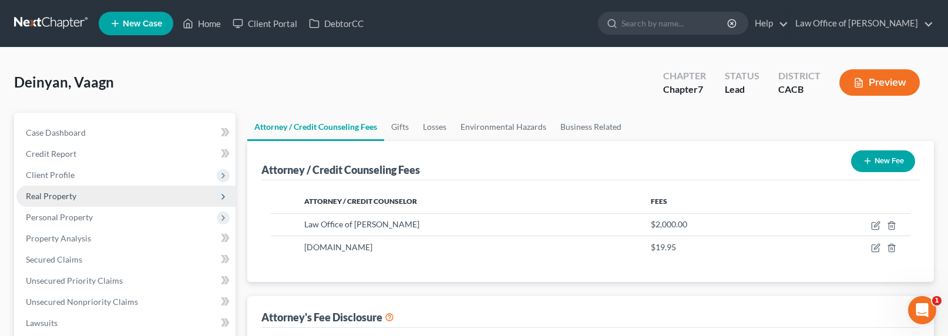
click at [58, 192] on span "Real Property" at bounding box center [51, 196] width 51 height 10
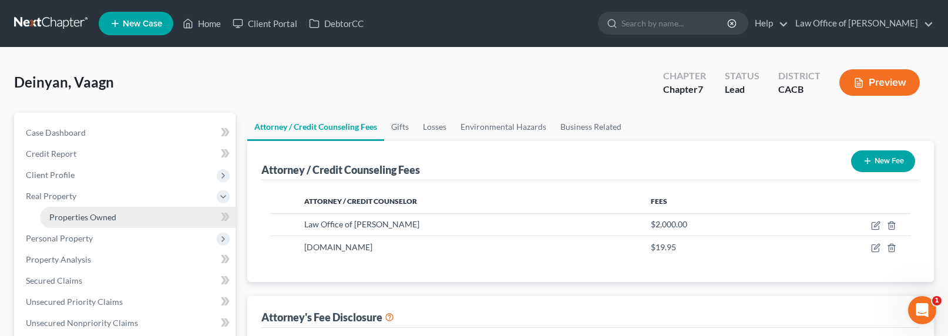
click at [105, 211] on link "Properties Owned" at bounding box center [138, 217] width 196 height 21
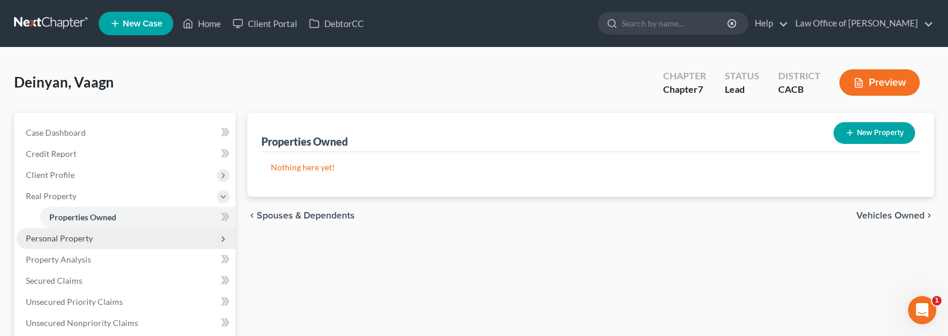
click at [65, 242] on span "Personal Property" at bounding box center [59, 238] width 67 height 10
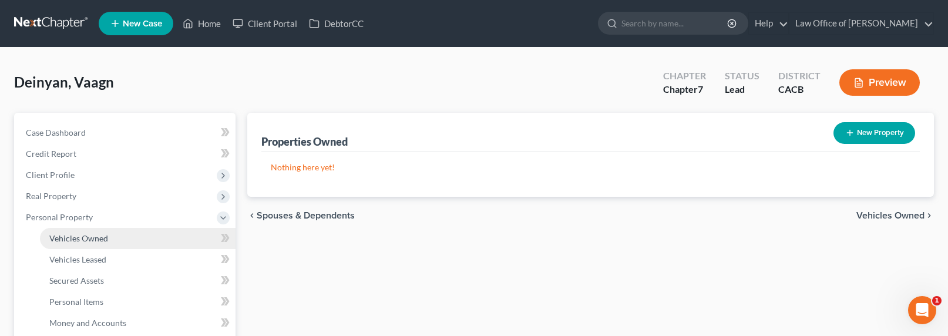
click at [88, 234] on span "Vehicles Owned" at bounding box center [78, 238] width 59 height 10
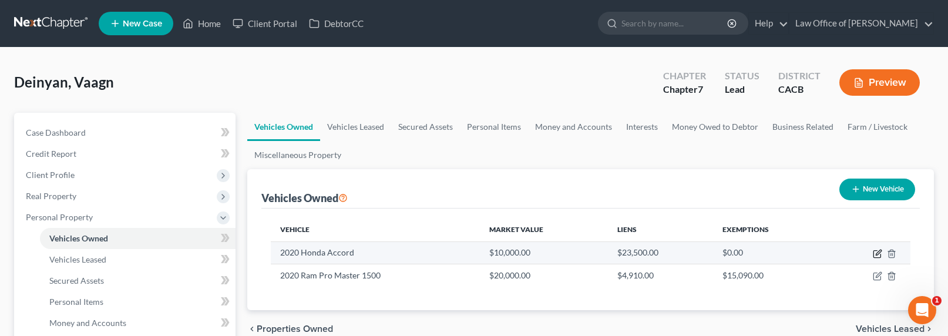
click at [880, 254] on icon "button" at bounding box center [877, 253] width 9 height 9
select select "0"
select select "6"
select select "2"
select select "0"
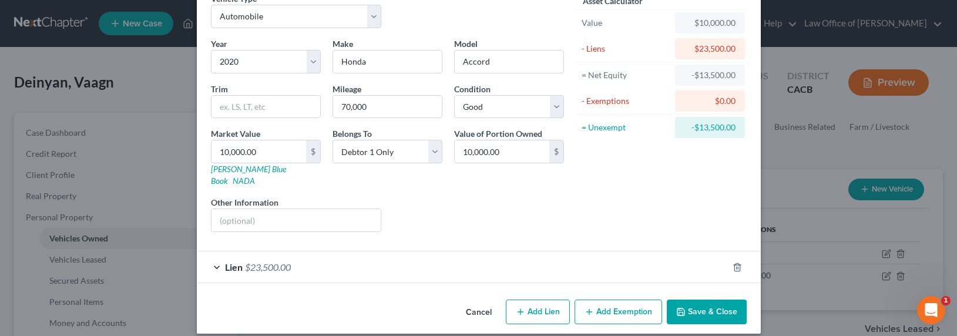
click at [257, 261] on span "$23,500.00" at bounding box center [268, 266] width 46 height 11
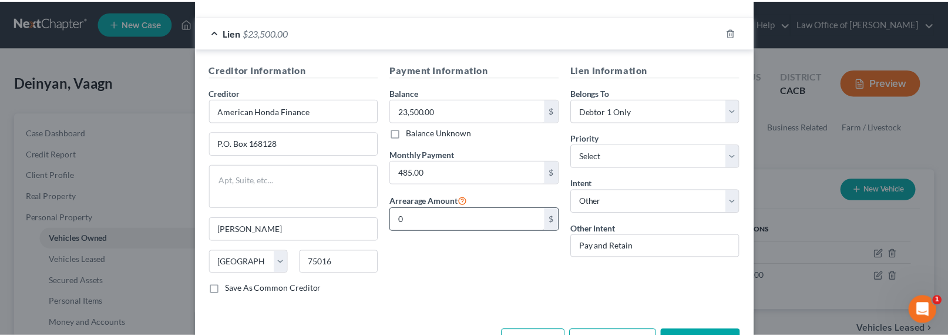
scroll to position [327, 0]
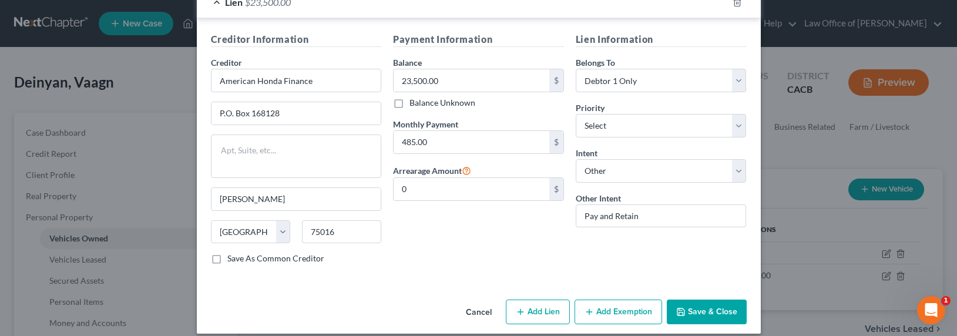
click at [691, 302] on button "Save & Close" at bounding box center [707, 312] width 80 height 25
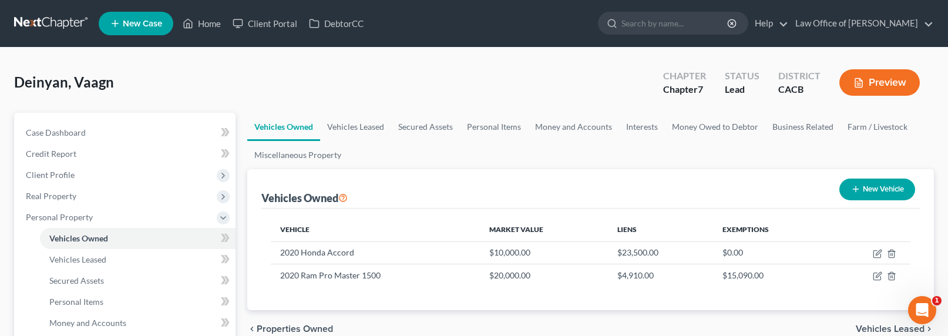
click at [124, 99] on div "Deinyan, Vaagn Upgraded Chapter Chapter 7 Status Lead District CACB Preview" at bounding box center [474, 87] width 920 height 51
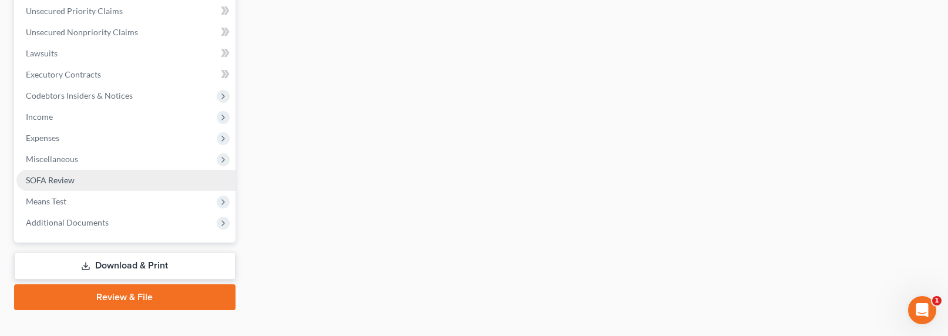
scroll to position [499, 0]
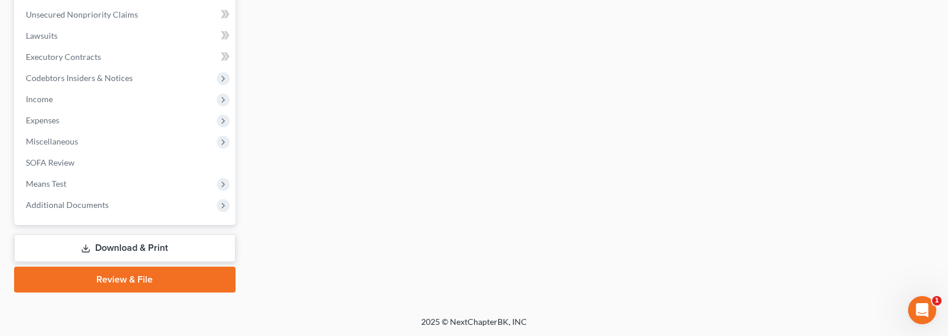
click at [122, 251] on link "Download & Print" at bounding box center [124, 248] width 221 height 28
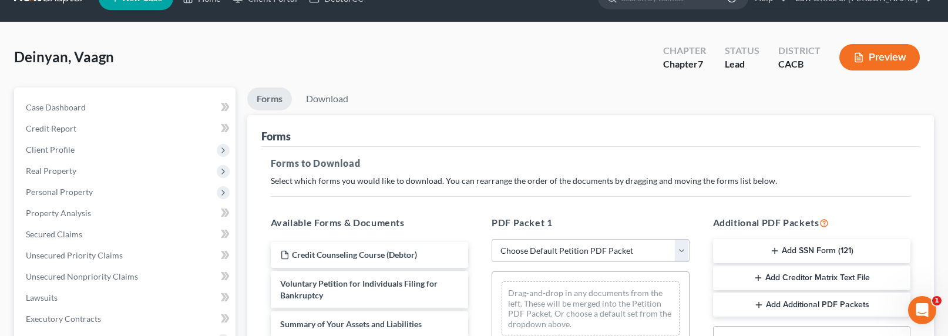
scroll to position [26, 0]
click at [572, 253] on select "Choose Default Petition PDF Packet Complete Bankruptcy Petition (all forms and …" at bounding box center [591, 249] width 198 height 23
select select "0"
click at [492, 238] on select "Choose Default Petition PDF Packet Complete Bankruptcy Petition (all forms and …" at bounding box center [591, 249] width 198 height 23
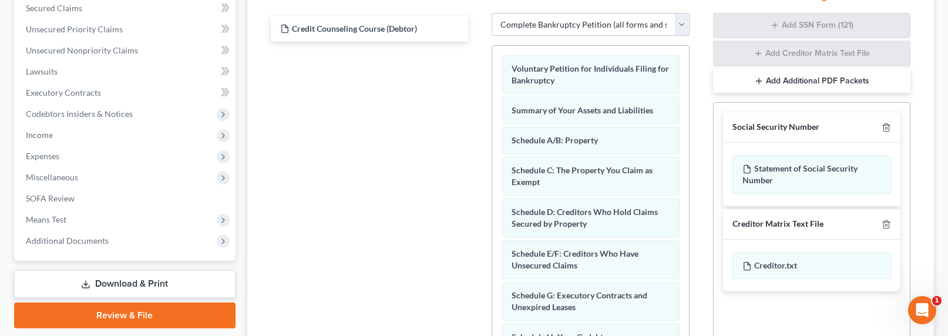
scroll to position [290, 0]
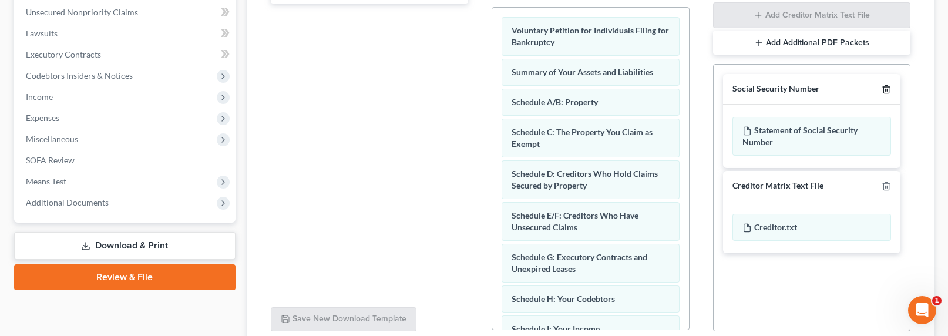
click at [887, 87] on icon "button" at bounding box center [886, 89] width 9 height 9
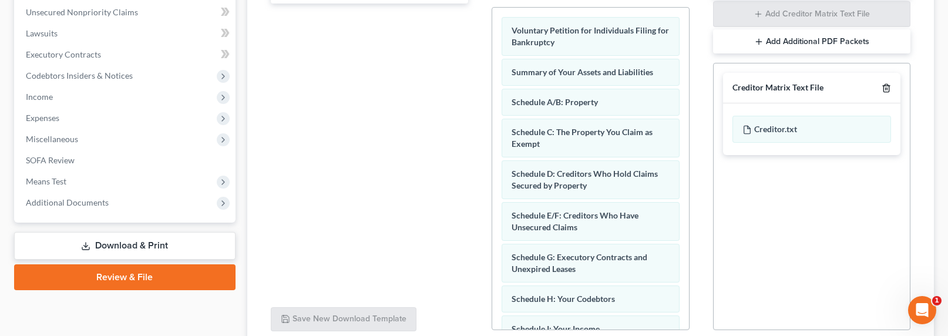
drag, startPoint x: 887, startPoint y: 87, endPoint x: 830, endPoint y: 97, distance: 57.9
click at [884, 87] on icon "button" at bounding box center [886, 87] width 9 height 9
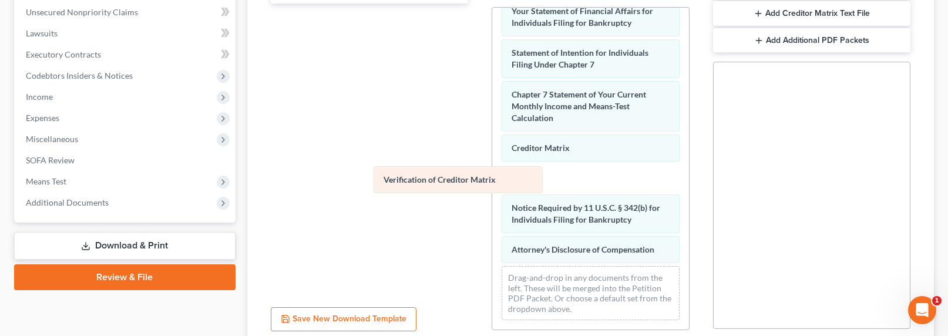
scroll to position [389, 0]
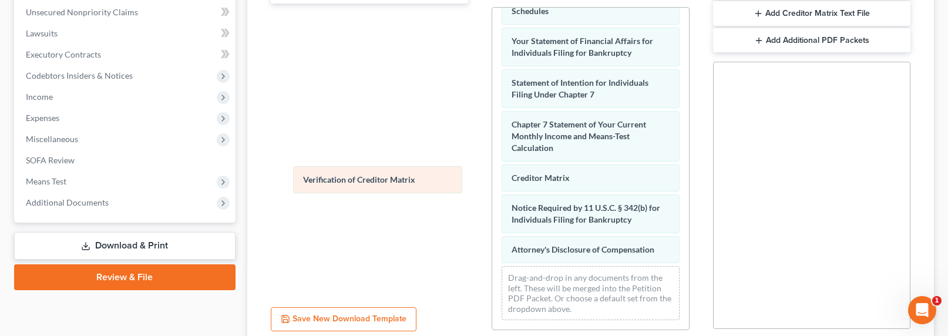
drag, startPoint x: 564, startPoint y: 175, endPoint x: 357, endPoint y: 177, distance: 207.3
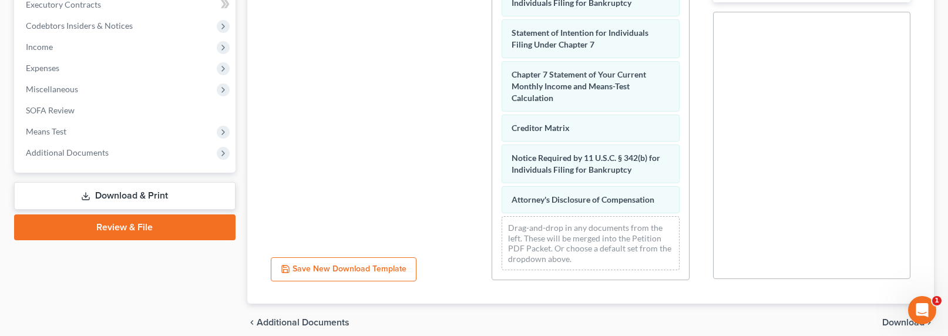
scroll to position [389, 0]
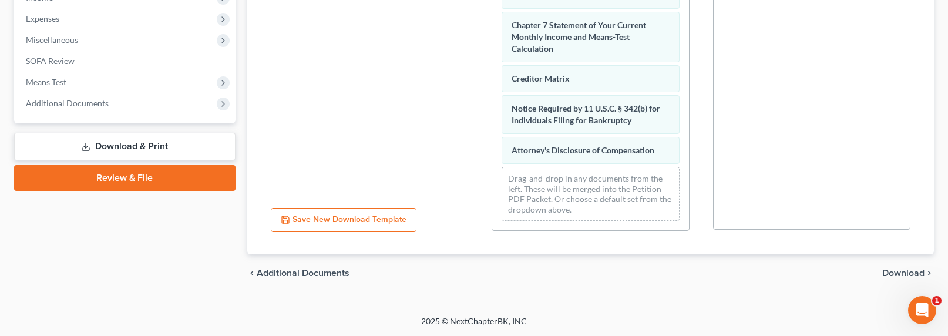
click at [899, 272] on span "Download" at bounding box center [903, 272] width 42 height 9
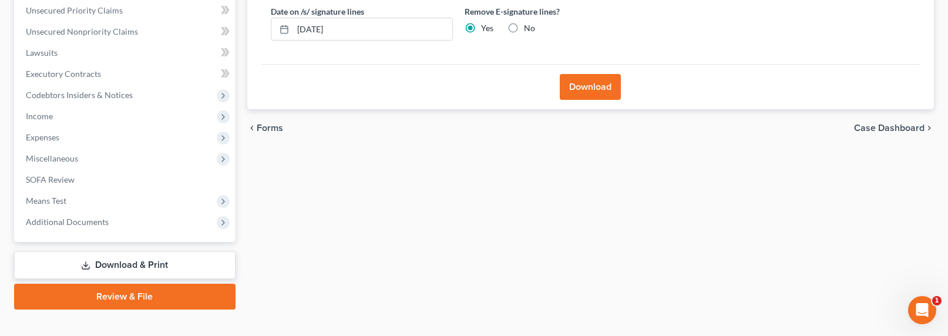
scroll to position [261, 0]
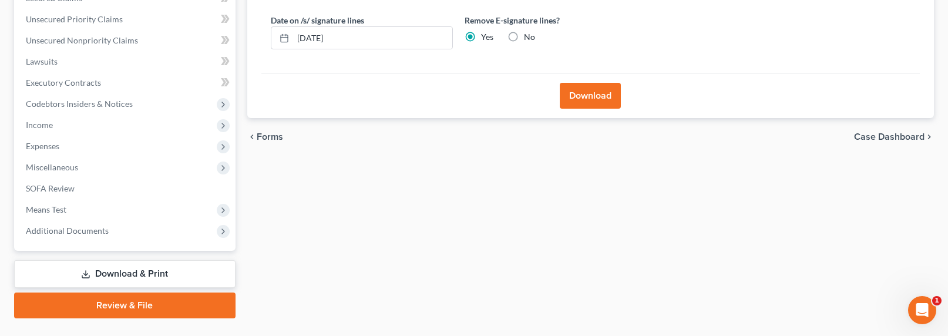
click at [524, 38] on label "No" at bounding box center [529, 37] width 11 height 12
click at [529, 38] on input "No" at bounding box center [533, 35] width 8 height 8
radio input "true"
radio input "false"
click at [588, 96] on button "Download" at bounding box center [590, 96] width 61 height 26
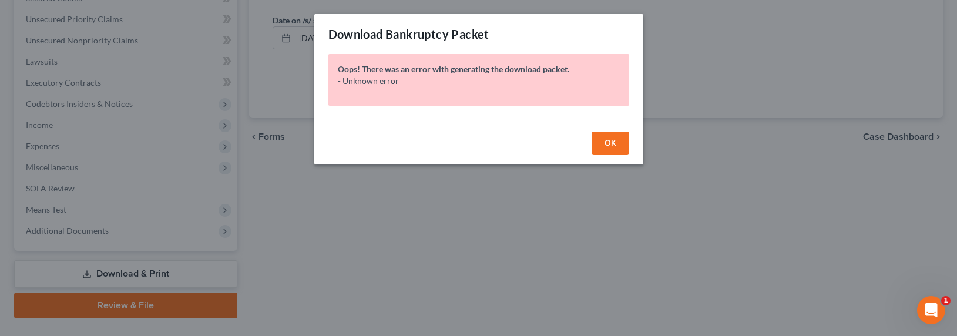
click at [617, 143] on button "OK" at bounding box center [610, 143] width 38 height 23
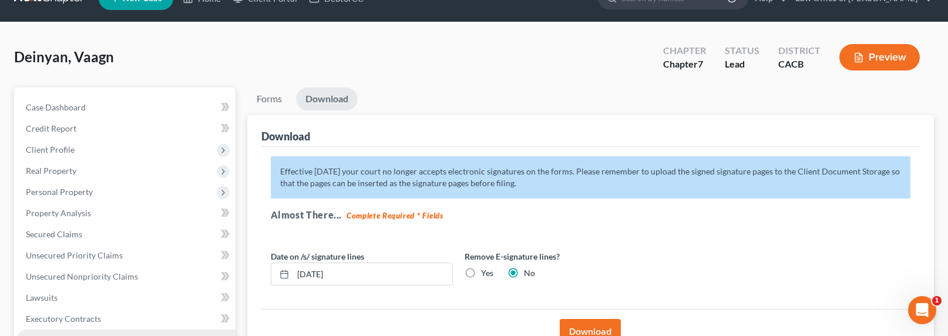
scroll to position [6, 0]
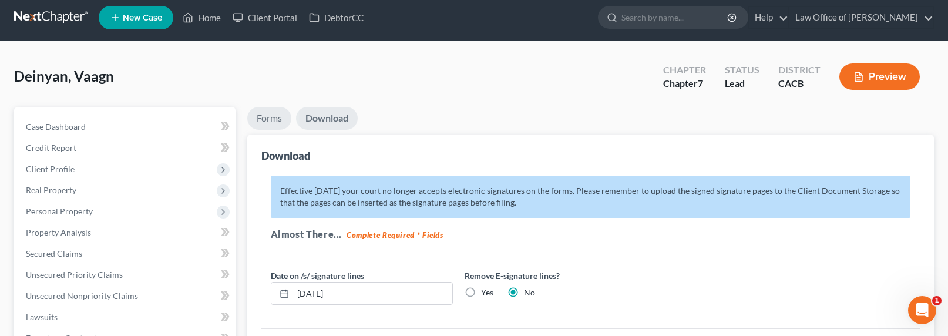
click at [277, 118] on link "Forms" at bounding box center [269, 118] width 44 height 23
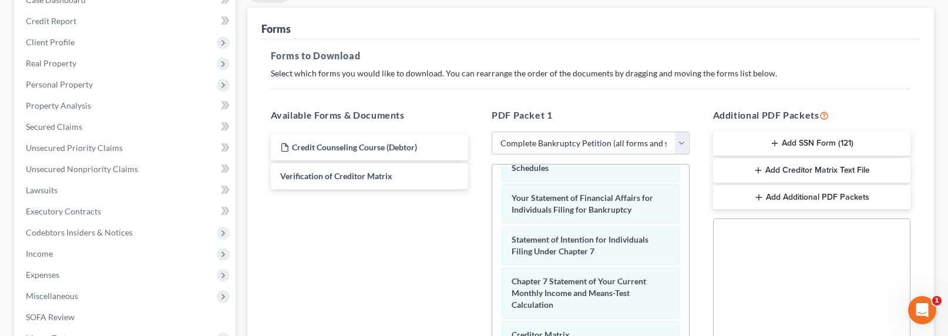
scroll to position [389, 0]
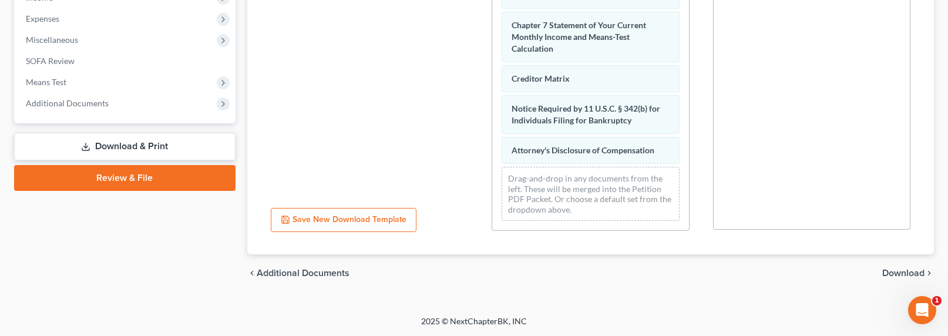
click at [899, 268] on span "Download" at bounding box center [903, 272] width 42 height 9
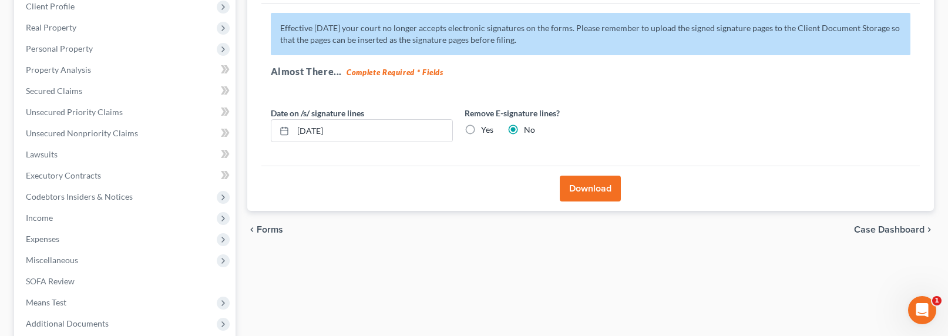
scroll to position [155, 0]
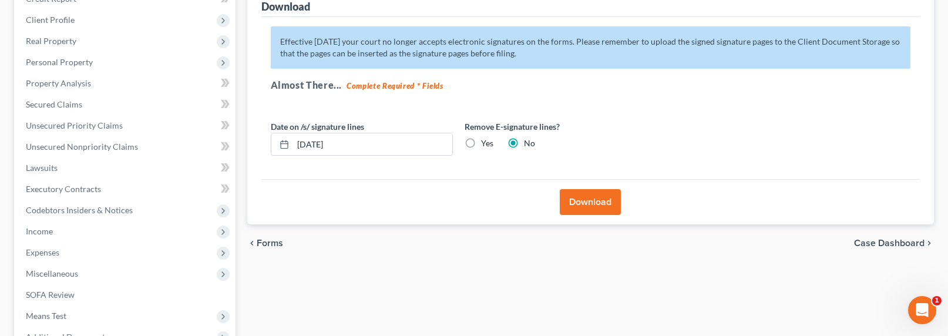
click at [604, 202] on button "Download" at bounding box center [590, 202] width 61 height 26
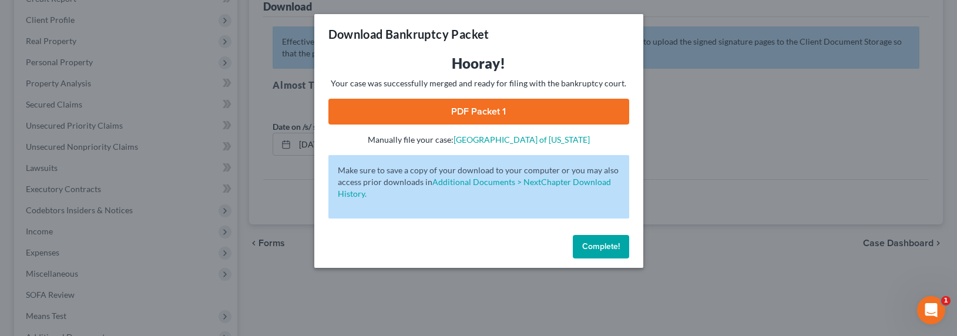
click at [462, 106] on link "PDF Packet 1" at bounding box center [478, 112] width 301 height 26
click at [264, 173] on div "Download Bankruptcy Packet Hooray! Your case was successfully merged and ready …" at bounding box center [478, 168] width 957 height 336
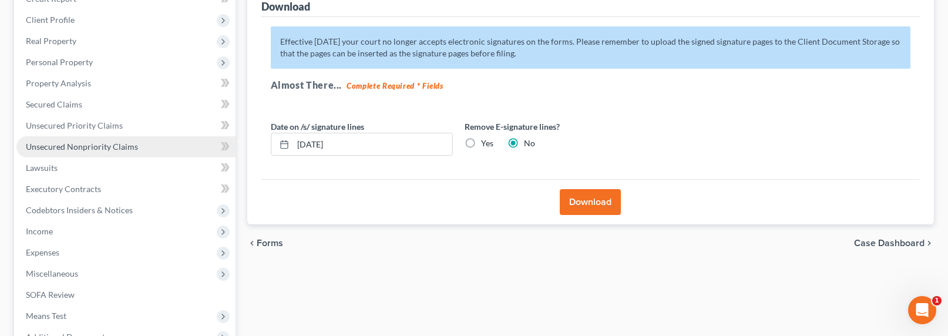
click at [95, 148] on span "Unsecured Nonpriority Claims" at bounding box center [82, 147] width 112 height 10
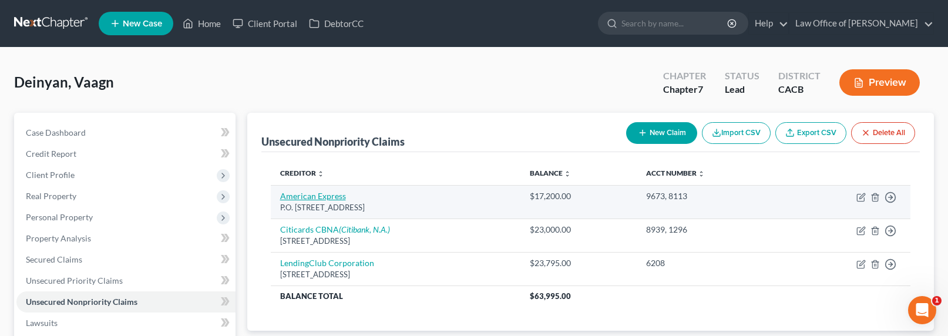
click at [309, 197] on link "American Express" at bounding box center [313, 196] width 66 height 10
select select "45"
select select "2"
select select "0"
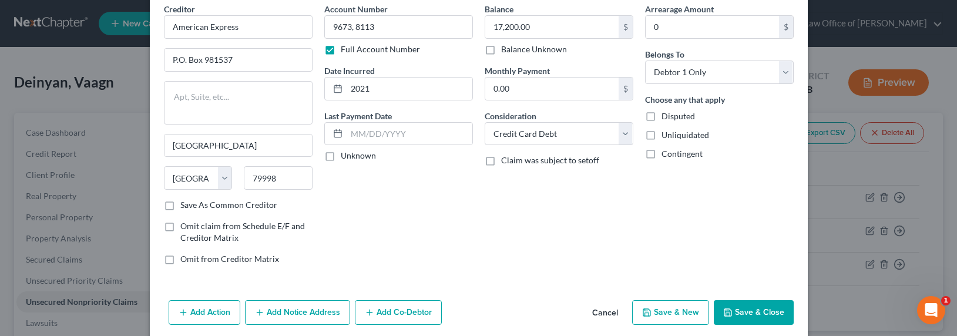
scroll to position [97, 0]
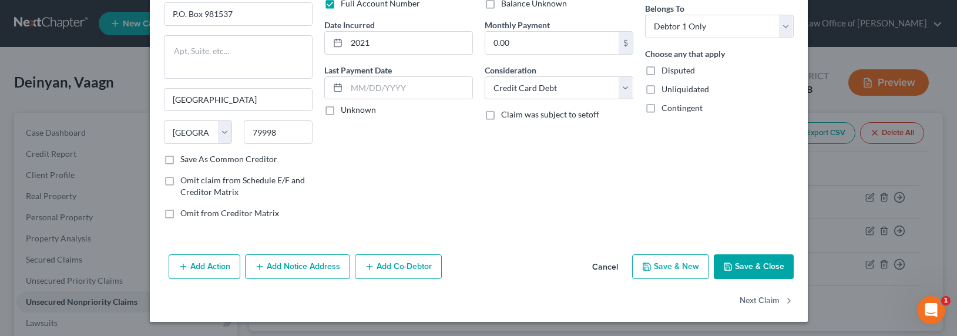
click at [284, 265] on button "Add Notice Address" at bounding box center [297, 266] width 105 height 25
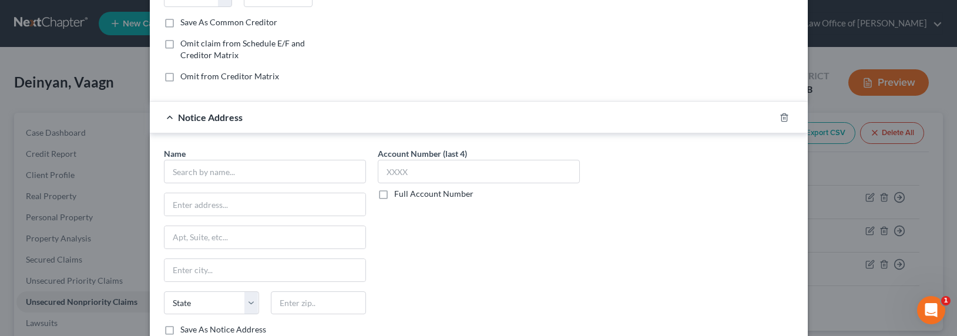
scroll to position [350, 0]
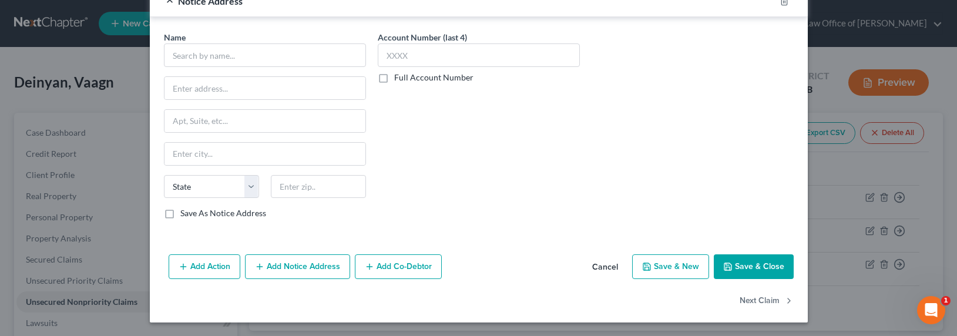
click at [436, 79] on label "Full Account Number" at bounding box center [433, 78] width 79 height 12
click at [406, 79] on input "Full Account Number" at bounding box center [403, 76] width 8 height 8
click at [433, 66] on input "text" at bounding box center [479, 54] width 202 height 23
paste input "25CHLC43092"
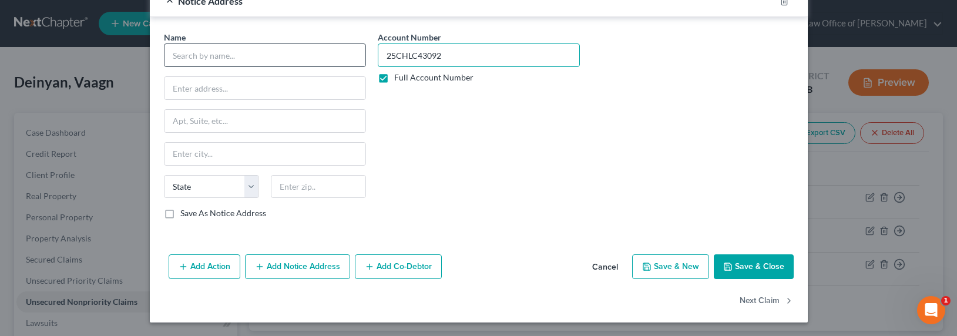
type input "25CHLC43092"
click at [237, 56] on input "text" at bounding box center [265, 54] width 202 height 23
click at [243, 66] on input "text" at bounding box center [265, 54] width 202 height 23
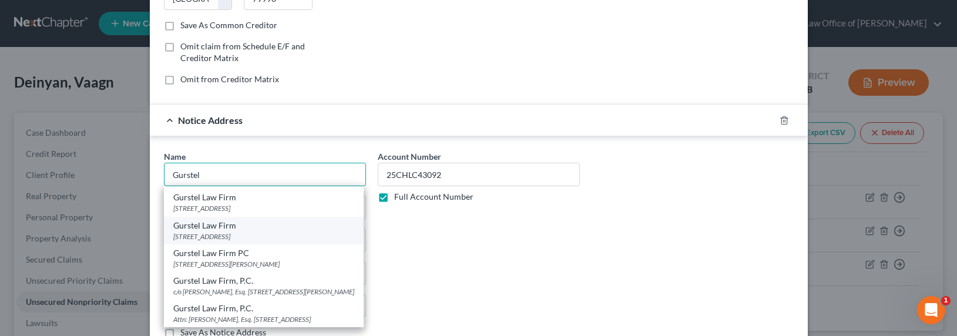
scroll to position [0, 0]
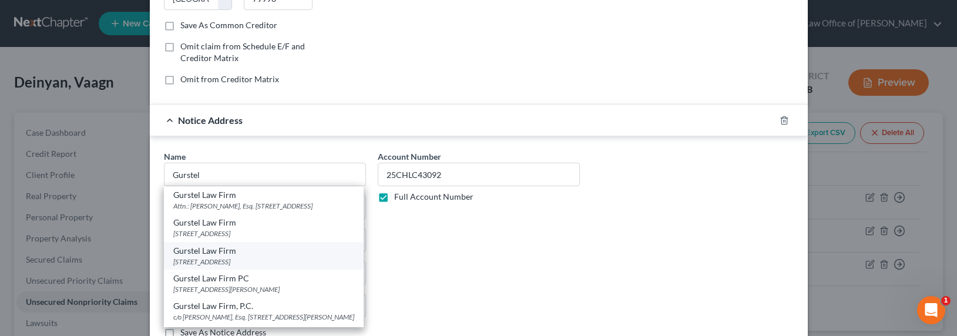
click at [221, 267] on div "[STREET_ADDRESS]" at bounding box center [263, 262] width 181 height 10
type input "Gurstel Law Firm"
type input "[STREET_ADDRESS]"
type input "Scottsdale"
select select "3"
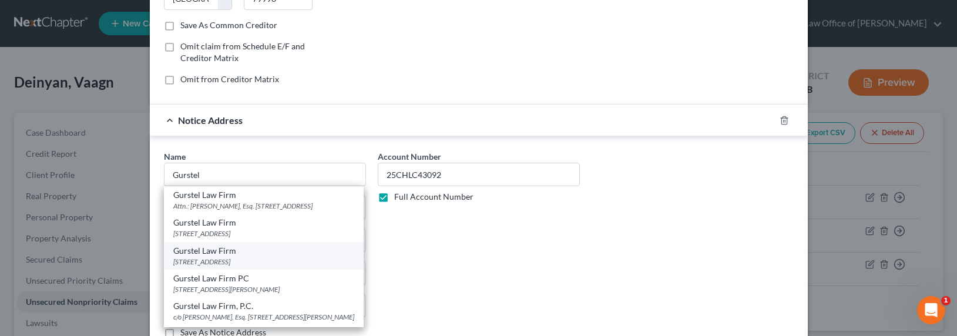
type input "85260"
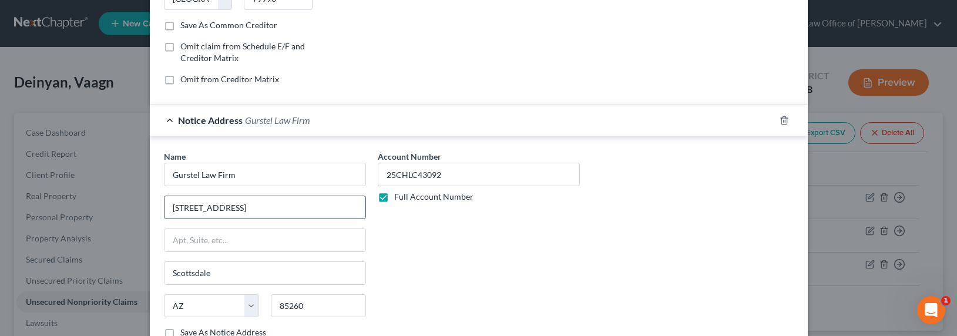
drag, startPoint x: 248, startPoint y: 211, endPoint x: 163, endPoint y: 204, distance: 86.1
click at [164, 204] on input "[STREET_ADDRESS]" at bounding box center [264, 207] width 201 height 22
click at [173, 237] on input "text" at bounding box center [264, 240] width 201 height 22
paste input "[STREET_ADDRESS]"
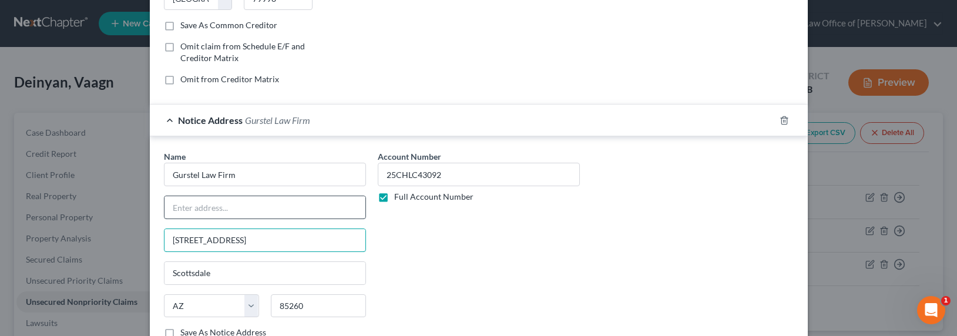
type input "[STREET_ADDRESS]"
click at [197, 201] on input "text" at bounding box center [264, 207] width 201 height 22
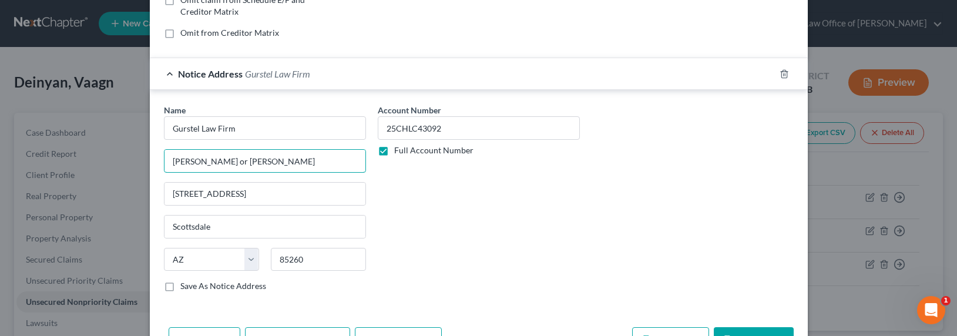
scroll to position [350, 0]
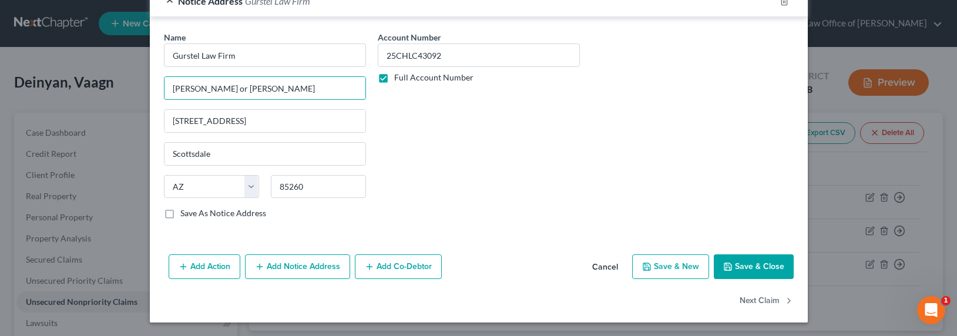
type input "[PERSON_NAME] or [PERSON_NAME]"
click at [734, 262] on button "Save & Close" at bounding box center [754, 266] width 80 height 25
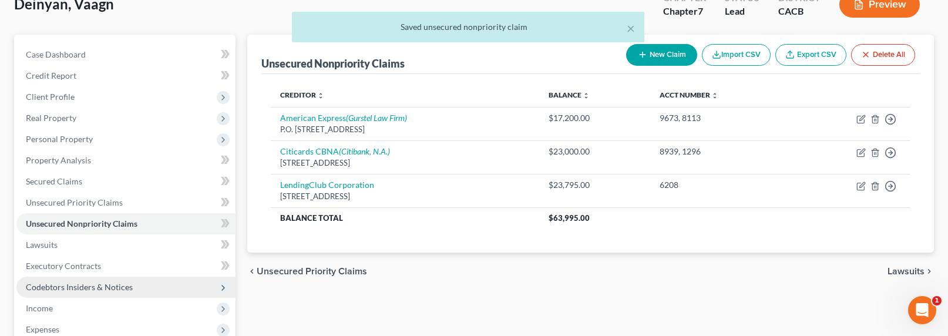
scroll to position [122, 0]
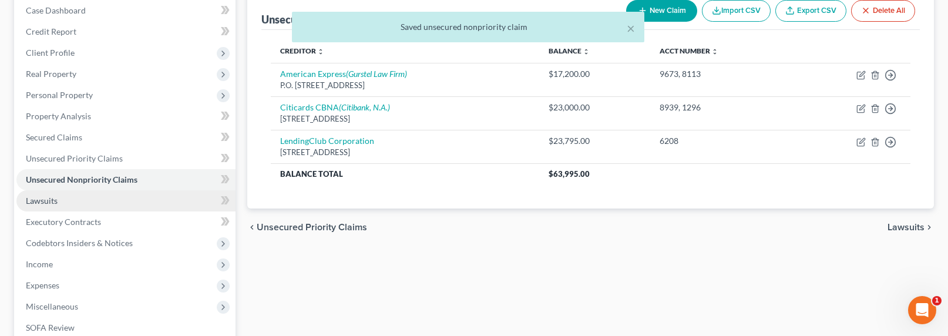
click at [41, 201] on span "Lawsuits" at bounding box center [42, 201] width 32 height 10
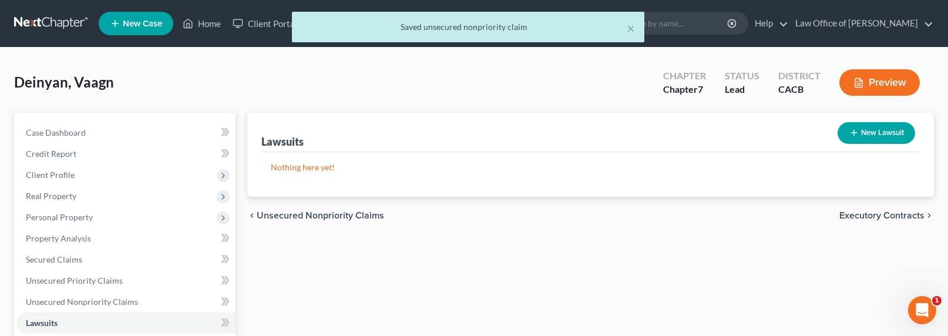
click at [856, 137] on icon "button" at bounding box center [853, 132] width 9 height 9
select select "0"
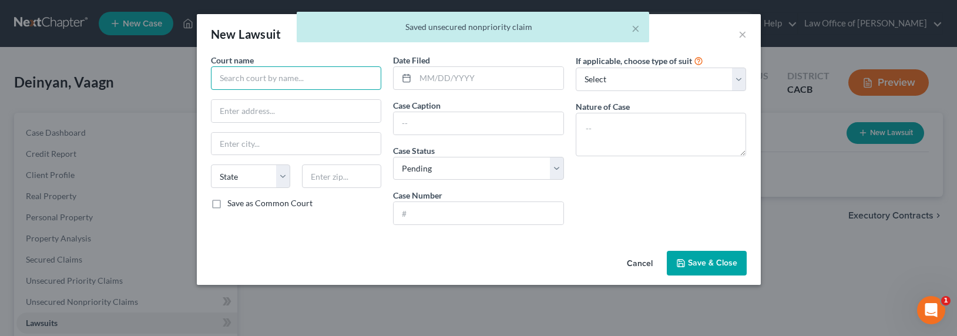
click at [313, 79] on input "text" at bounding box center [296, 77] width 171 height 23
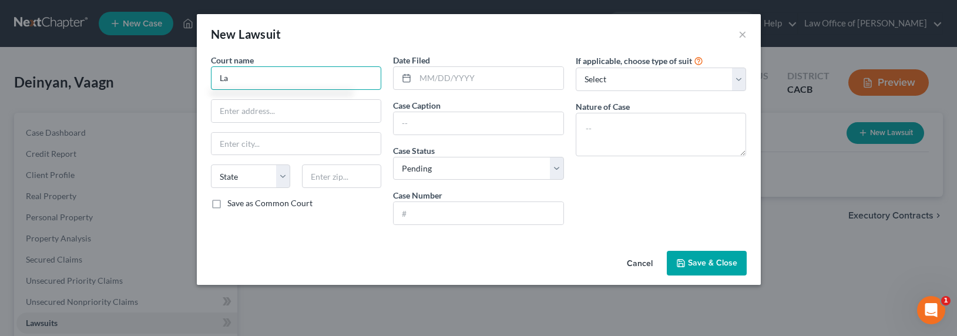
type input "L"
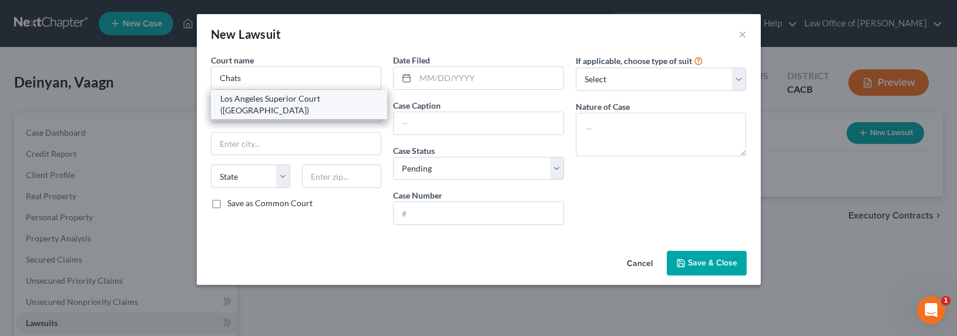
click at [291, 102] on div "Los Angeles Superior Court ([GEOGRAPHIC_DATA])" at bounding box center [299, 104] width 158 height 23
type input "Los Angeles Superior Court ([GEOGRAPHIC_DATA])"
type input "[STREET_ADDRESS]"
type input "Chatsworth"
select select "4"
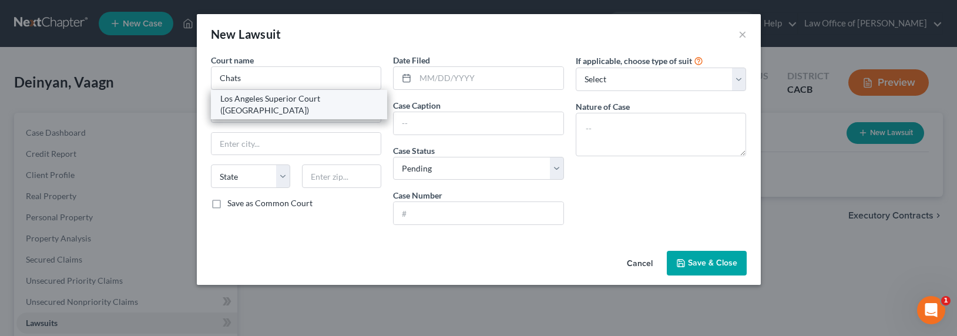
type input "91311"
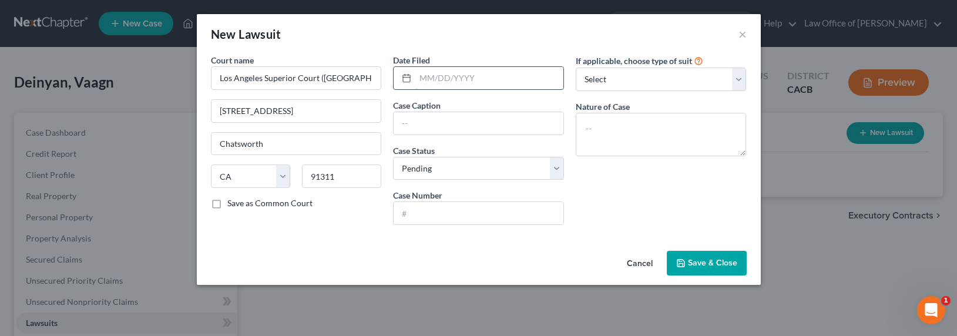
click at [456, 73] on input "text" at bounding box center [489, 78] width 148 height 22
type input "[DATE]"
type input "American Express v. Deinyan"
click at [421, 216] on input "text" at bounding box center [478, 213] width 170 height 22
type input "25CHLC43092"
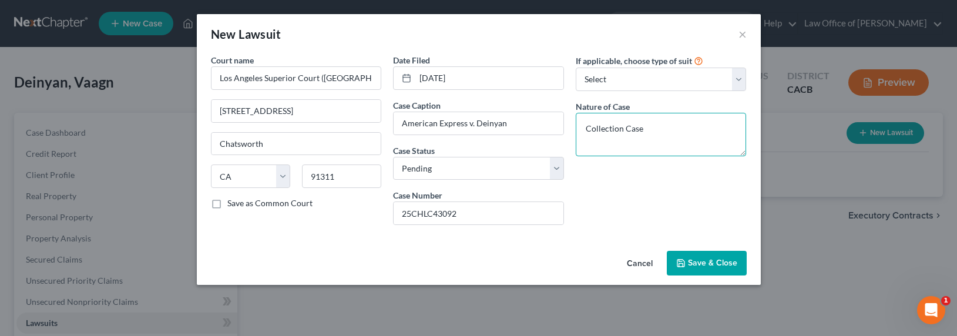
type textarea "Collection Case"
click at [712, 258] on span "Save & Close" at bounding box center [712, 263] width 49 height 10
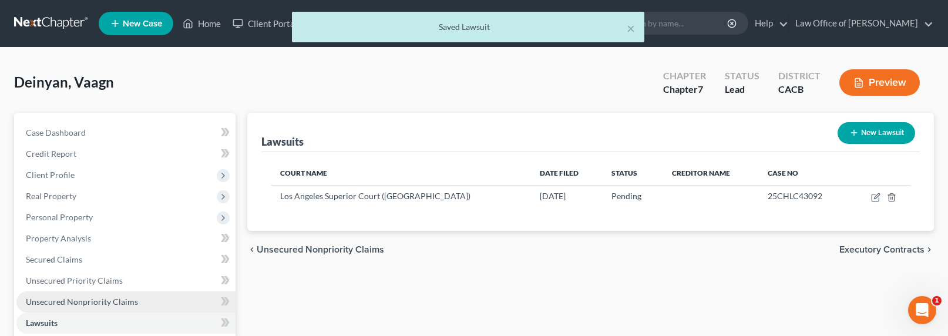
click at [101, 301] on span "Unsecured Nonpriority Claims" at bounding box center [82, 302] width 112 height 10
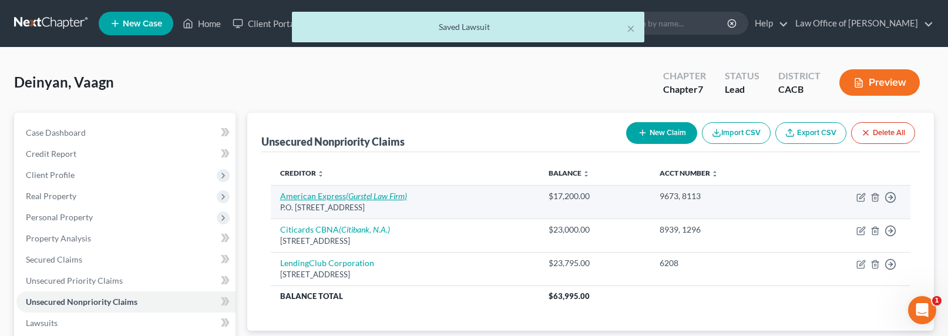
click at [372, 197] on icon "(Gurstel Law Firm)" at bounding box center [376, 196] width 61 height 10
select select "45"
select select "2"
select select "0"
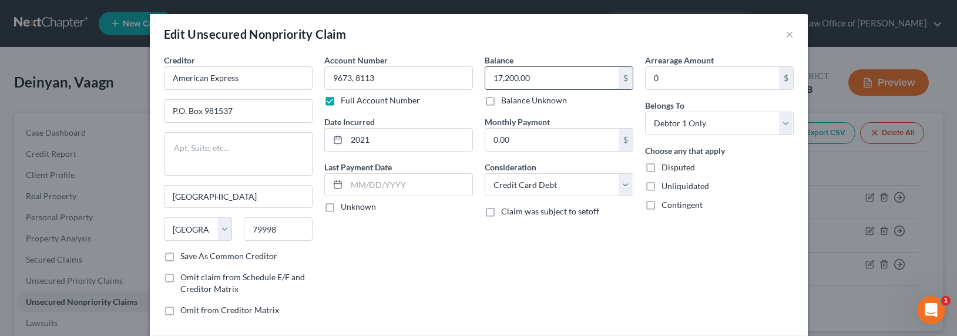
click at [541, 79] on input "17,200.00" at bounding box center [551, 78] width 133 height 22
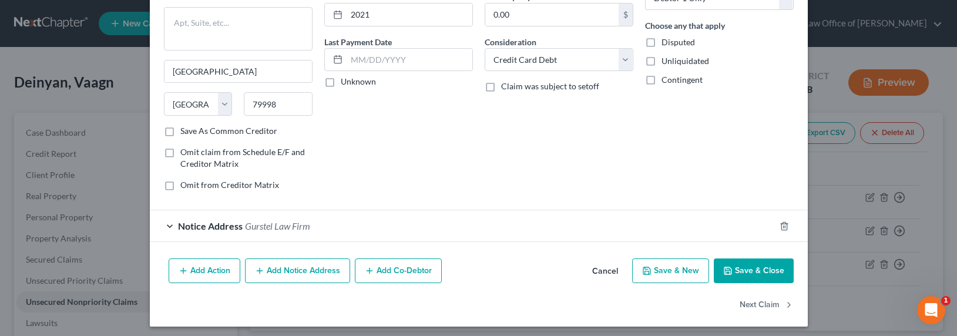
scroll to position [129, 0]
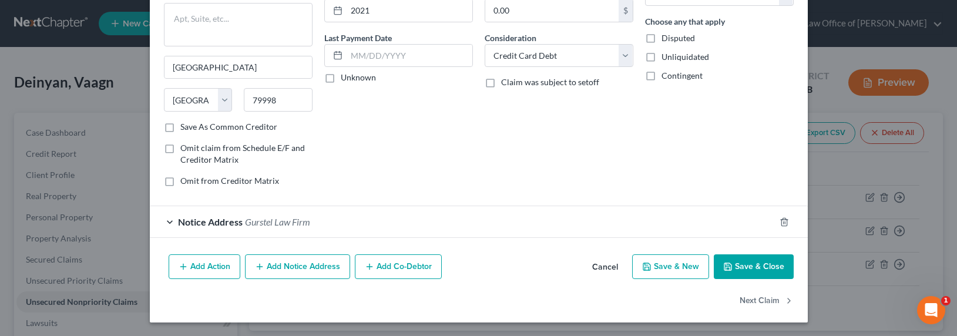
type input "17,251"
click at [317, 260] on button "Add Notice Address" at bounding box center [297, 266] width 105 height 25
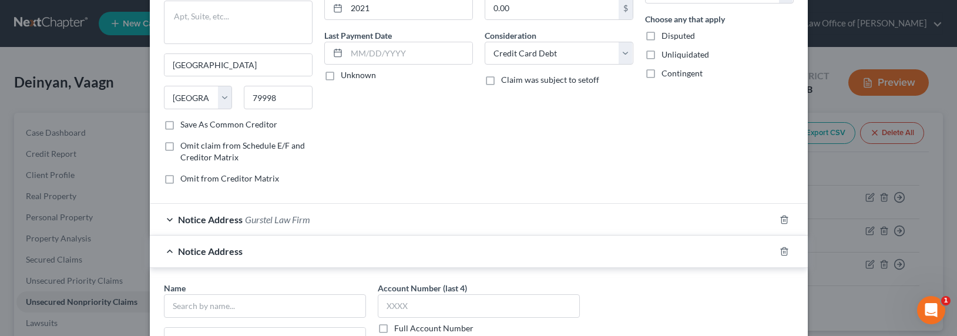
scroll to position [371, 0]
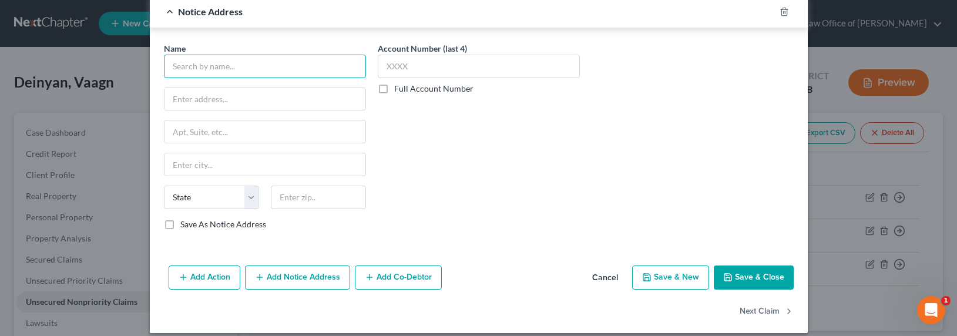
click at [221, 65] on input "text" at bounding box center [265, 66] width 202 height 23
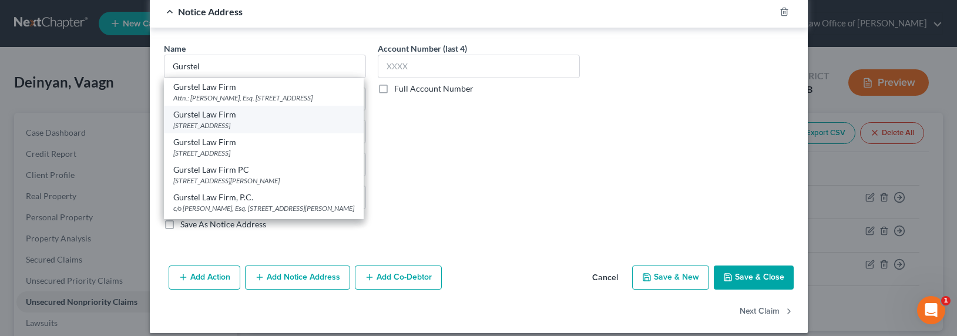
click at [243, 130] on div "[STREET_ADDRESS]" at bounding box center [263, 125] width 181 height 10
type input "Gurstel Law Firm"
type input "[STREET_ADDRESS]"
type input "Fullerton"
select select "4"
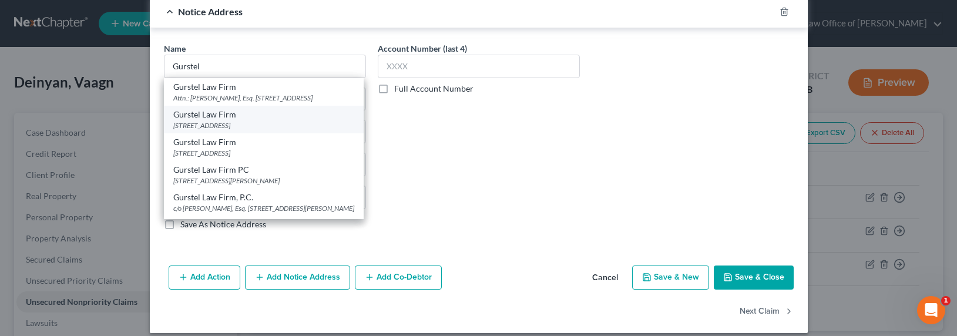
type input "92831"
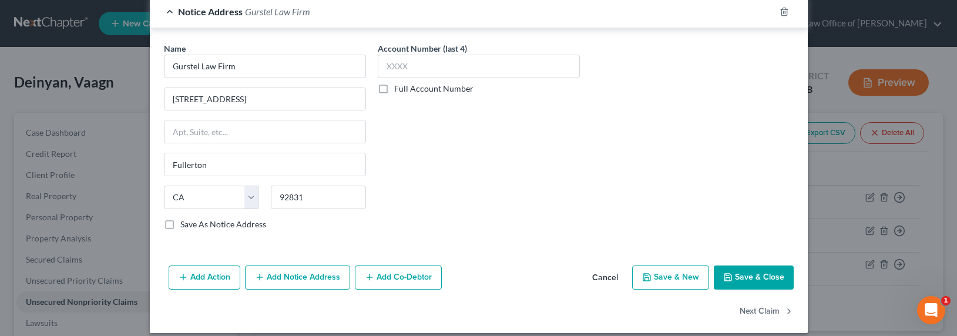
click at [403, 91] on label "Full Account Number" at bounding box center [433, 89] width 79 height 12
click at [403, 90] on input "Full Account Number" at bounding box center [403, 87] width 8 height 8
click at [406, 65] on input "text" at bounding box center [479, 66] width 202 height 23
paste input "[STREET_ADDRESS]"
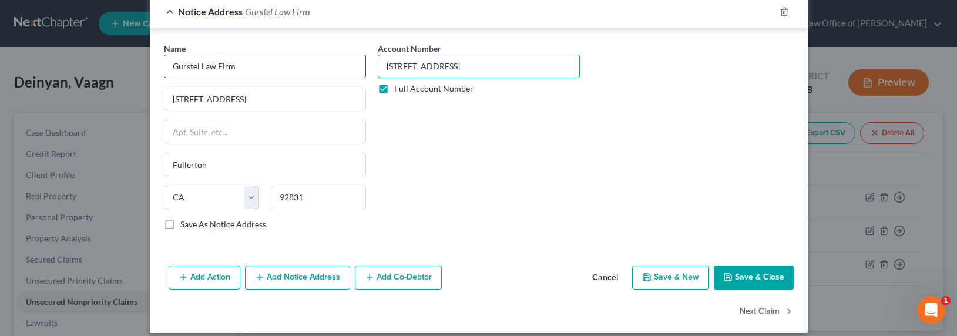
drag, startPoint x: 455, startPoint y: 62, endPoint x: 290, endPoint y: 63, distance: 165.0
click at [329, 63] on div "Name * Gurstel Law Firm [STREET_ADDRESS][GEOGRAPHIC_DATA] [US_STATE][GEOGRAPHIC…" at bounding box center [478, 140] width 641 height 197
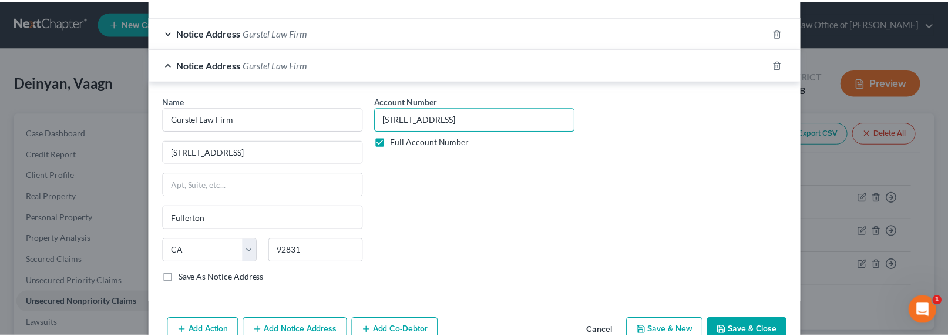
scroll to position [382, 0]
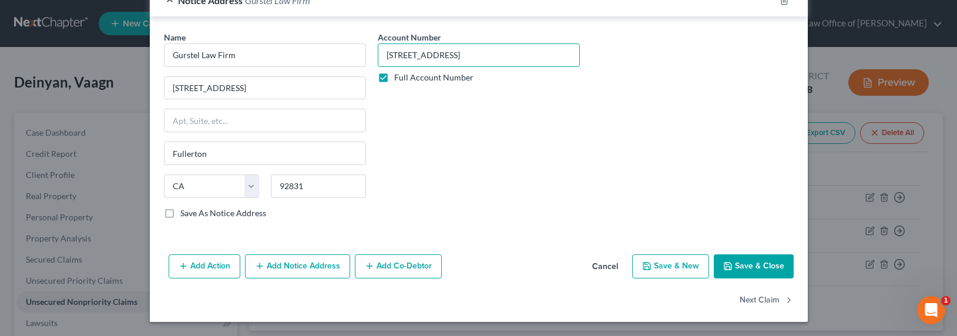
click at [444, 56] on input "[STREET_ADDRESS]" at bounding box center [479, 54] width 202 height 23
drag, startPoint x: 461, startPoint y: 56, endPoint x: 343, endPoint y: 56, distance: 118.0
click at [343, 56] on div "Name * Gurstel Law Firm [STREET_ADDRESS][GEOGRAPHIC_DATA] [US_STATE][GEOGRAPHIC…" at bounding box center [478, 129] width 641 height 197
type input "25CHLC43092"
click at [749, 267] on button "Save & Close" at bounding box center [754, 266] width 80 height 25
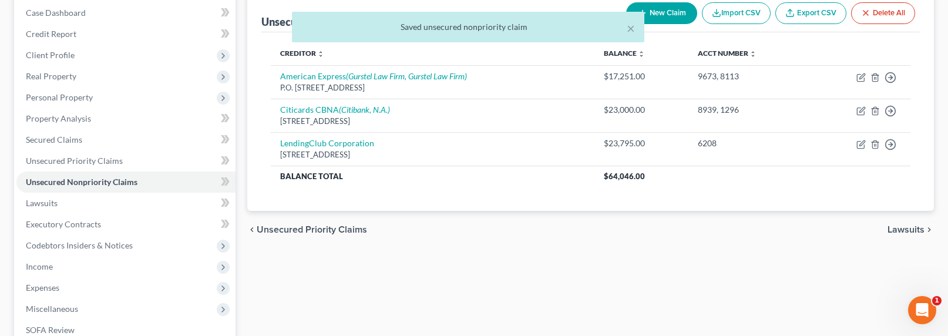
scroll to position [287, 0]
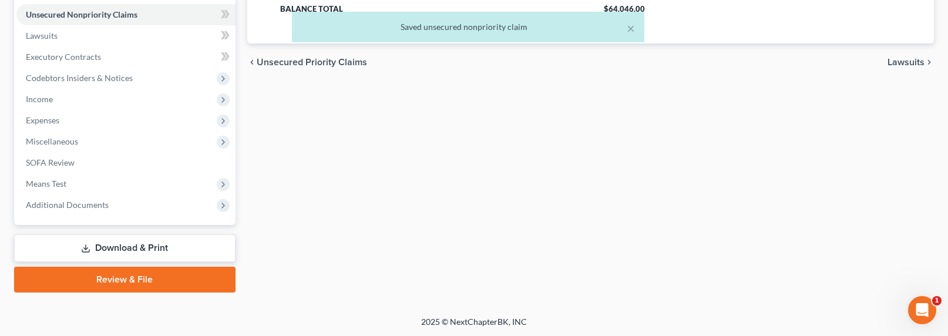
click at [136, 253] on link "Download & Print" at bounding box center [124, 248] width 221 height 28
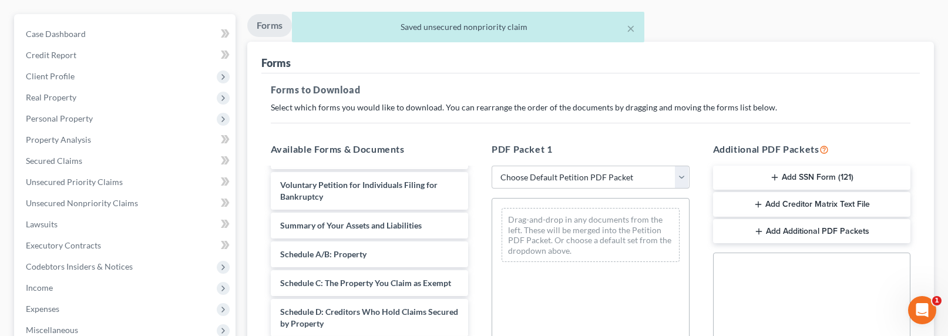
scroll to position [120, 0]
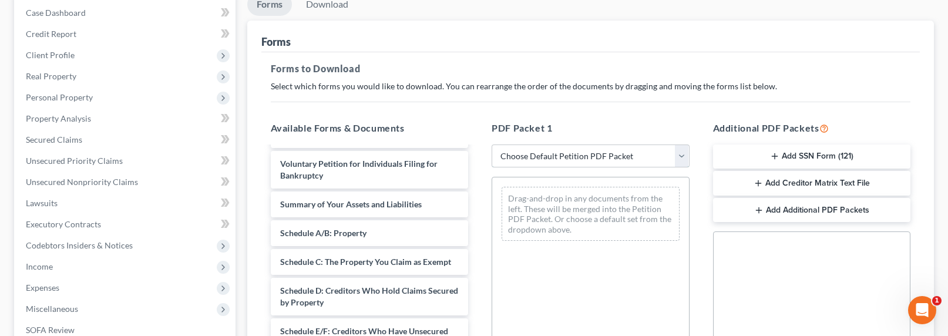
click at [612, 156] on select "Choose Default Petition PDF Packet Complete Bankruptcy Petition (all forms and …" at bounding box center [591, 155] width 198 height 23
select select "0"
click at [492, 144] on select "Choose Default Petition PDF Packet Complete Bankruptcy Petition (all forms and …" at bounding box center [591, 155] width 198 height 23
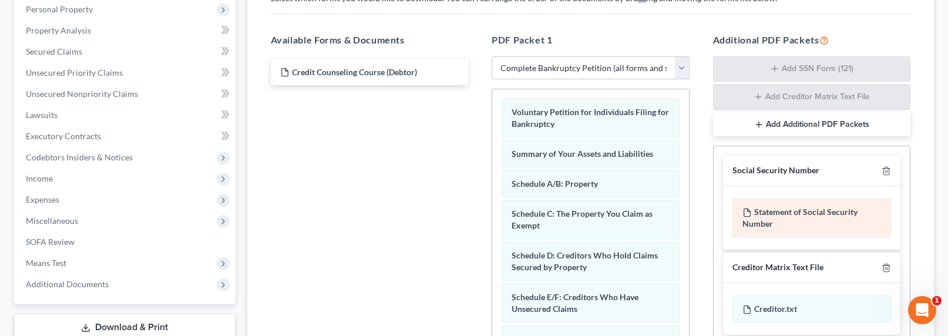
scroll to position [239, 0]
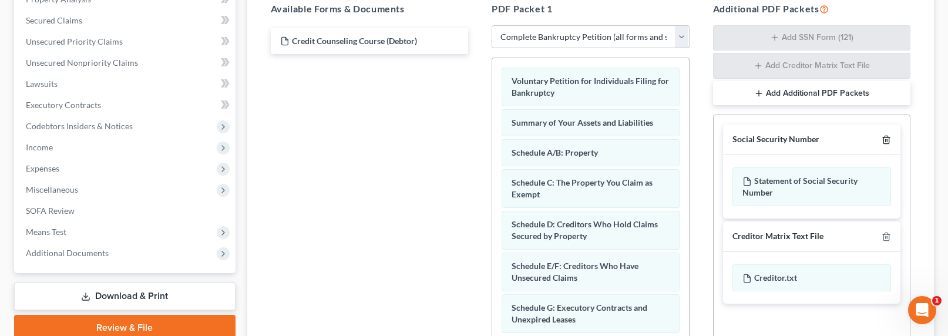
click at [886, 135] on icon "button" at bounding box center [886, 139] width 9 height 9
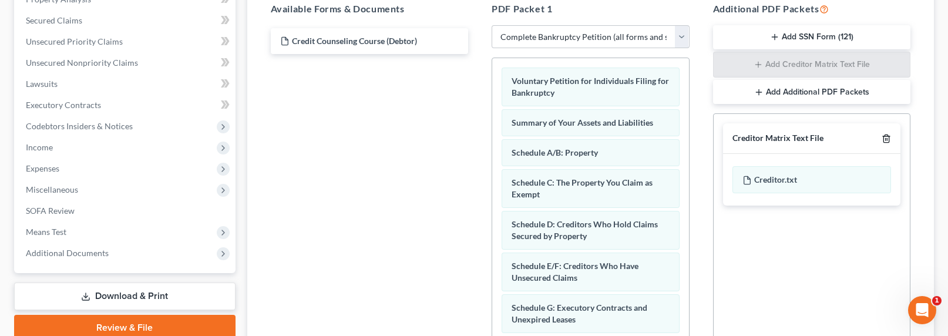
click at [886, 136] on polyline "button" at bounding box center [886, 136] width 7 height 0
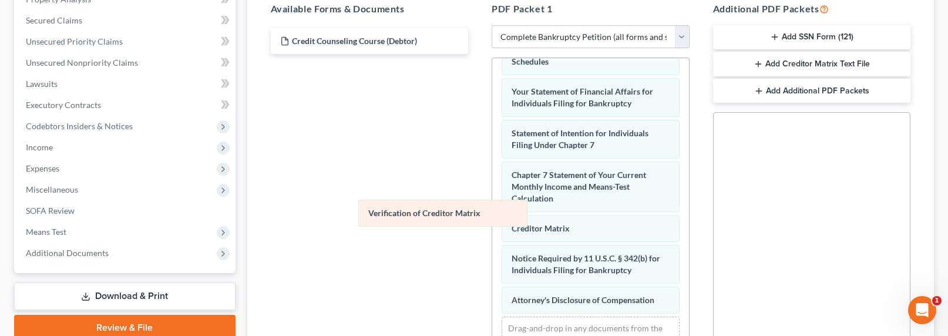
scroll to position [389, 0]
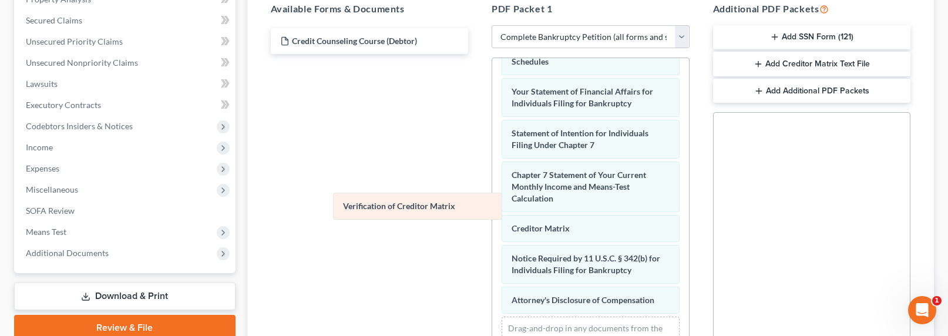
drag, startPoint x: 545, startPoint y: 228, endPoint x: 375, endPoint y: 206, distance: 171.8
click at [492, 206] on div "Verification of Creditor Matrix Voluntary Petition for Individuals Filing for B…" at bounding box center [590, 24] width 197 height 711
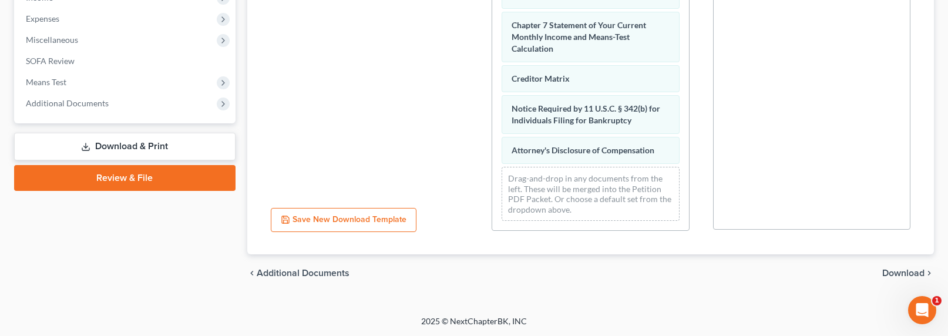
click at [893, 271] on span "Download" at bounding box center [903, 272] width 42 height 9
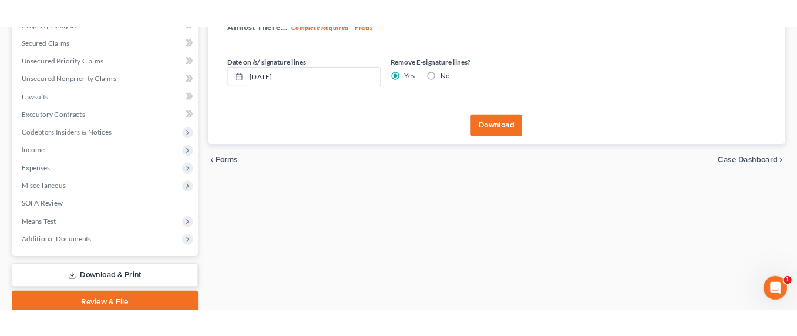
scroll to position [168, 0]
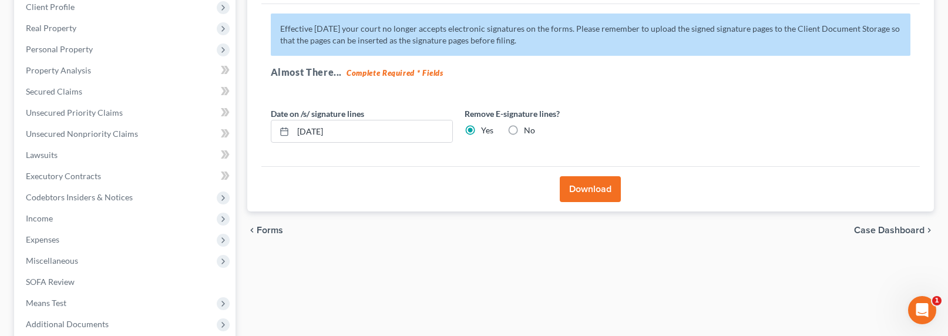
click at [524, 127] on label "No" at bounding box center [529, 131] width 11 height 12
click at [529, 127] on input "No" at bounding box center [533, 129] width 8 height 8
radio input "true"
radio input "false"
click at [597, 189] on button "Download" at bounding box center [590, 189] width 61 height 26
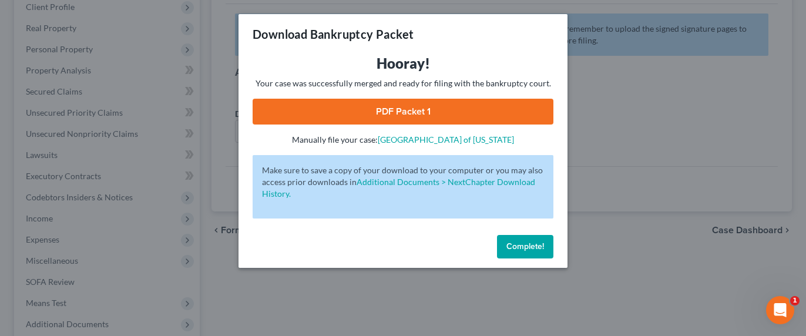
click at [416, 109] on link "PDF Packet 1" at bounding box center [403, 112] width 301 height 26
click at [218, 57] on div "Download Bankruptcy Packet Hooray! Your case was successfully merged and ready …" at bounding box center [403, 168] width 806 height 336
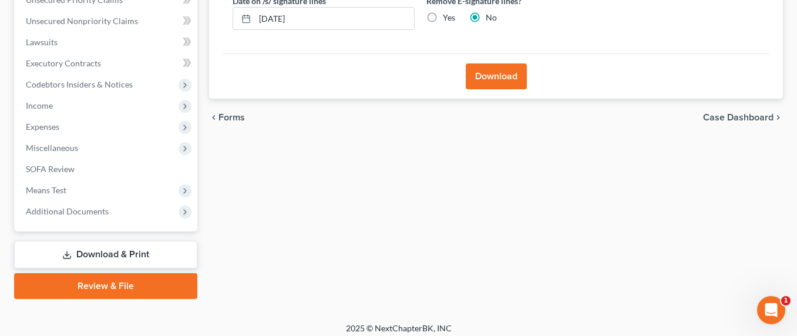
scroll to position [287, 0]
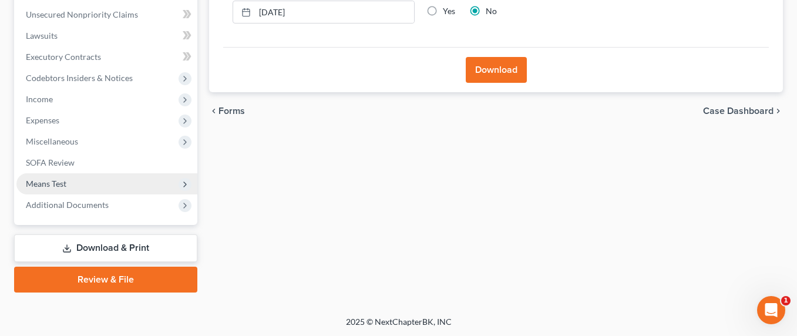
click at [59, 182] on span "Means Test" at bounding box center [46, 184] width 41 height 10
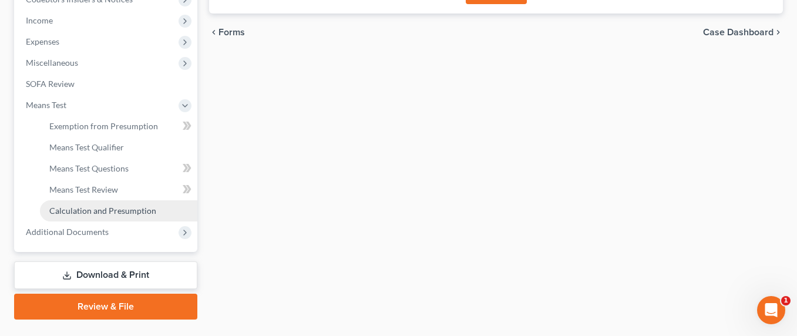
scroll to position [393, 0]
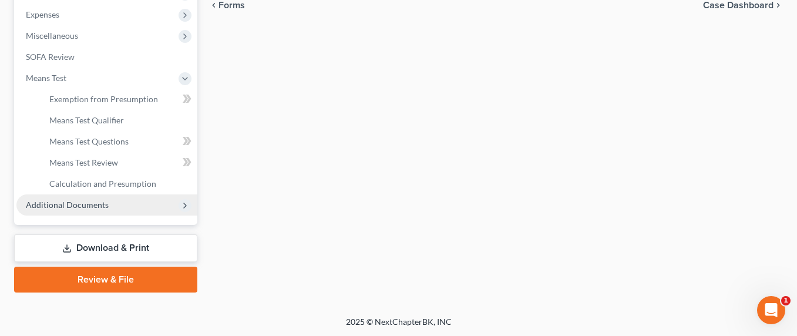
click at [81, 208] on span "Additional Documents" at bounding box center [67, 205] width 83 height 10
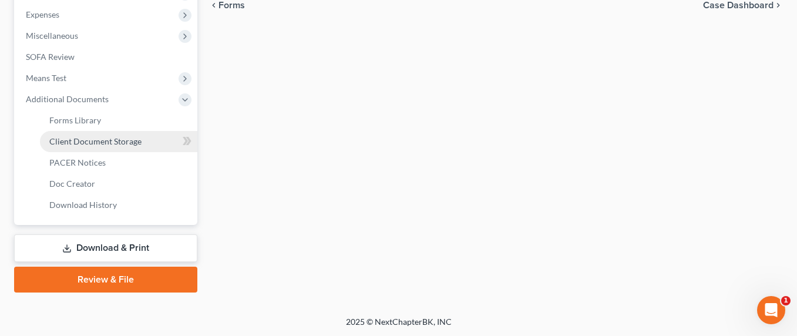
click at [71, 146] on link "Client Document Storage" at bounding box center [118, 141] width 157 height 21
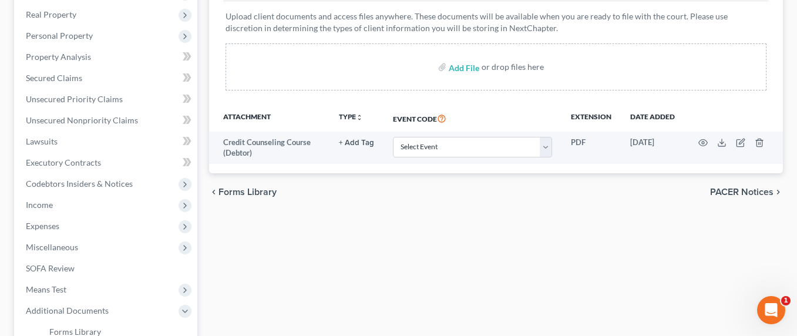
scroll to position [154, 0]
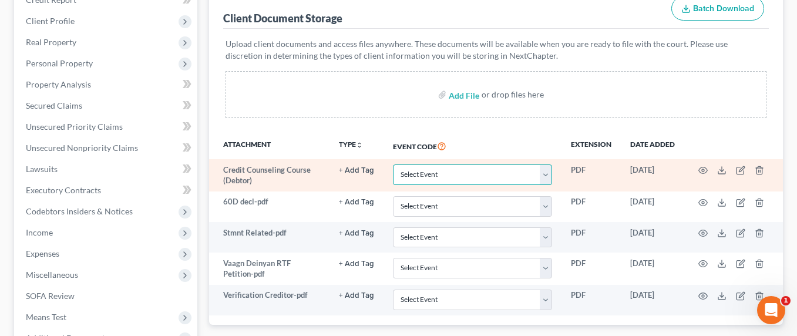
click at [495, 179] on select "Select Event Amended Chapter 11 Plan Amended Chapter 11 Small Business Plan Ame…" at bounding box center [472, 174] width 159 height 21
select select "10"
click at [393, 164] on select "Select Event Amended Chapter 11 Plan Amended Chapter 11 Small Business Plan Ame…" at bounding box center [472, 174] width 159 height 21
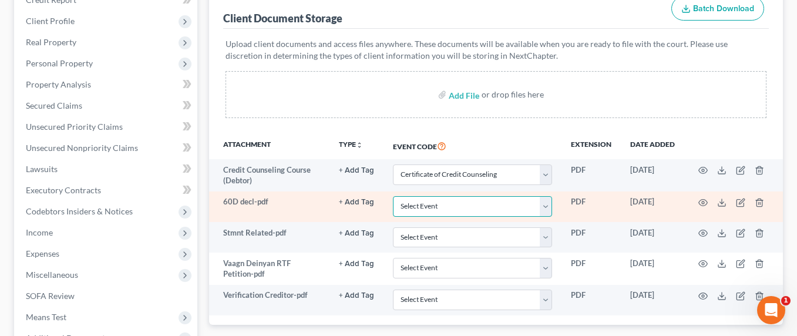
click at [452, 206] on select "Select Event Amended Chapter 11 Plan Amended Chapter 11 Small Business Plan Ame…" at bounding box center [472, 206] width 159 height 21
select select "30"
click at [393, 196] on select "Select Event Amended Chapter 11 Plan Amended Chapter 11 Small Business Plan Ame…" at bounding box center [472, 206] width 159 height 21
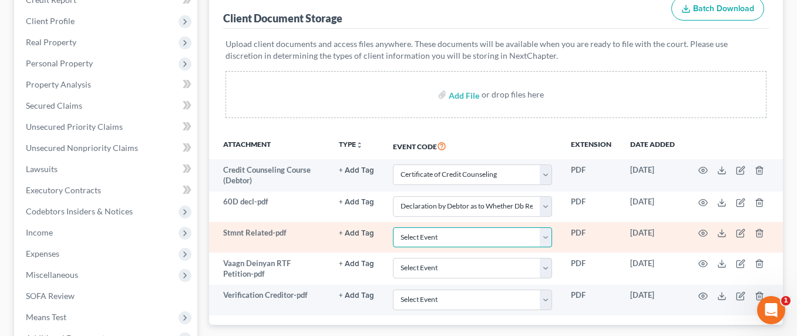
click at [421, 239] on select "Select Event Amended Chapter 11 Plan Amended Chapter 11 Small Business Plan Ame…" at bounding box center [472, 237] width 159 height 21
select select "65"
click at [393, 227] on select "Select Event Amended Chapter 11 Plan Amended Chapter 11 Small Business Plan Ame…" at bounding box center [472, 237] width 159 height 21
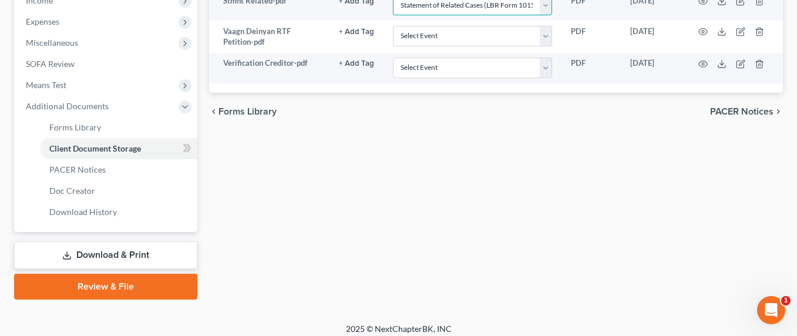
scroll to position [368, 0]
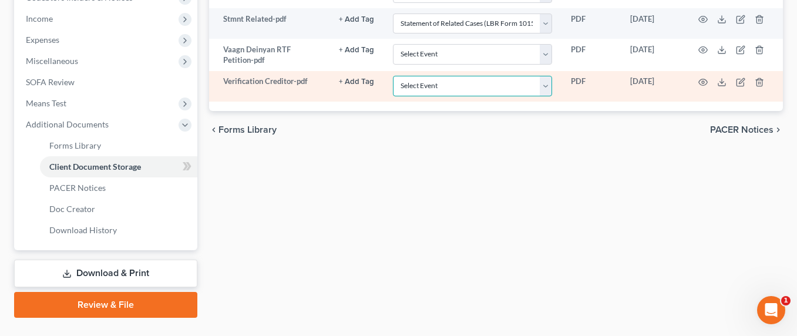
click at [443, 85] on select "Select Event Amended Chapter 11 Plan Amended Chapter 11 Small Business Plan Ame…" at bounding box center [472, 86] width 159 height 21
select select "72"
click at [393, 76] on select "Select Event Amended Chapter 11 Plan Amended Chapter 11 Small Business Plan Ame…" at bounding box center [472, 86] width 159 height 21
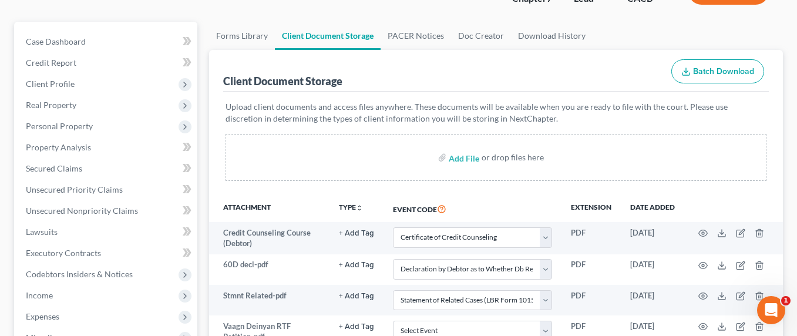
scroll to position [0, 0]
